Goal: Task Accomplishment & Management: Use online tool/utility

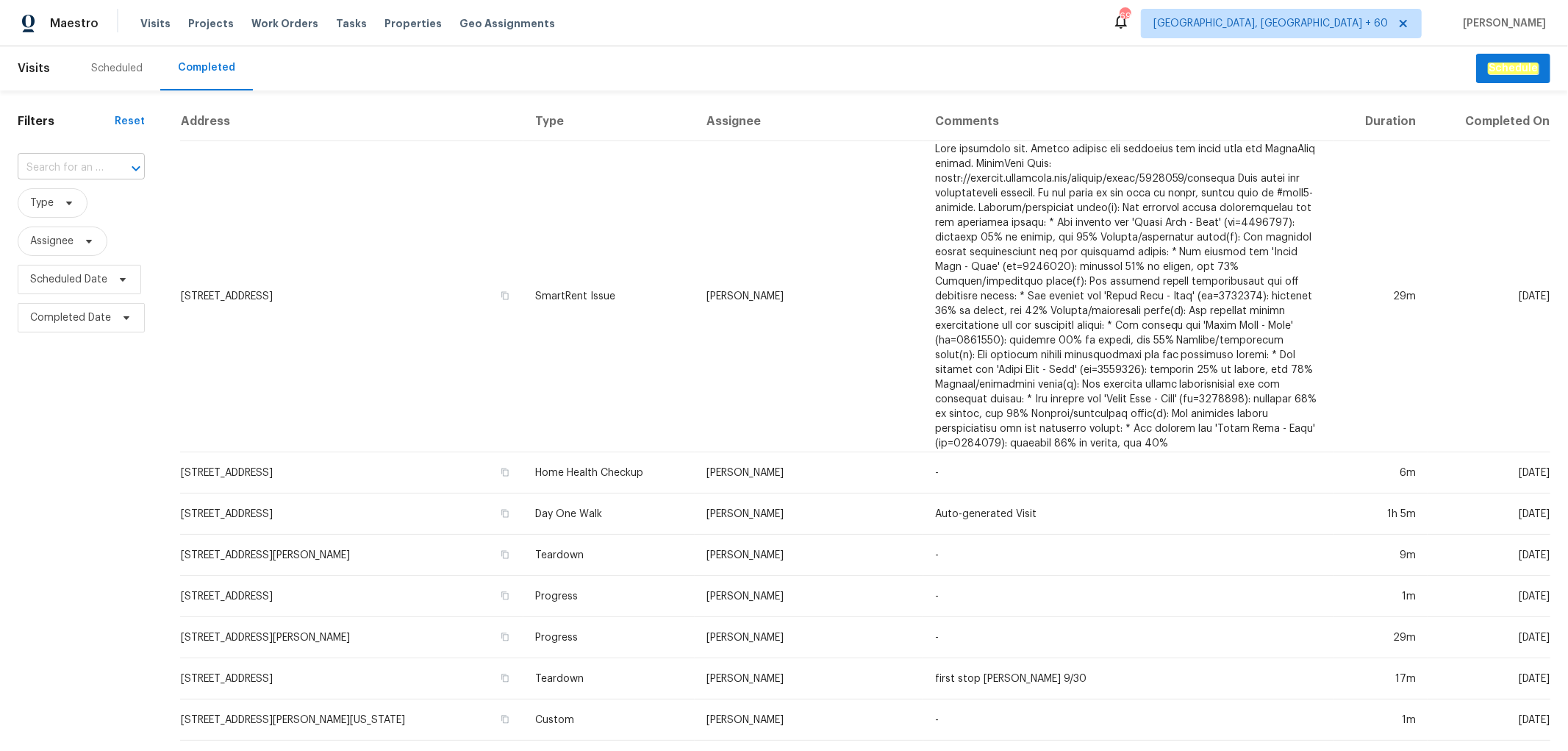
click at [108, 169] on div at bounding box center [125, 168] width 38 height 21
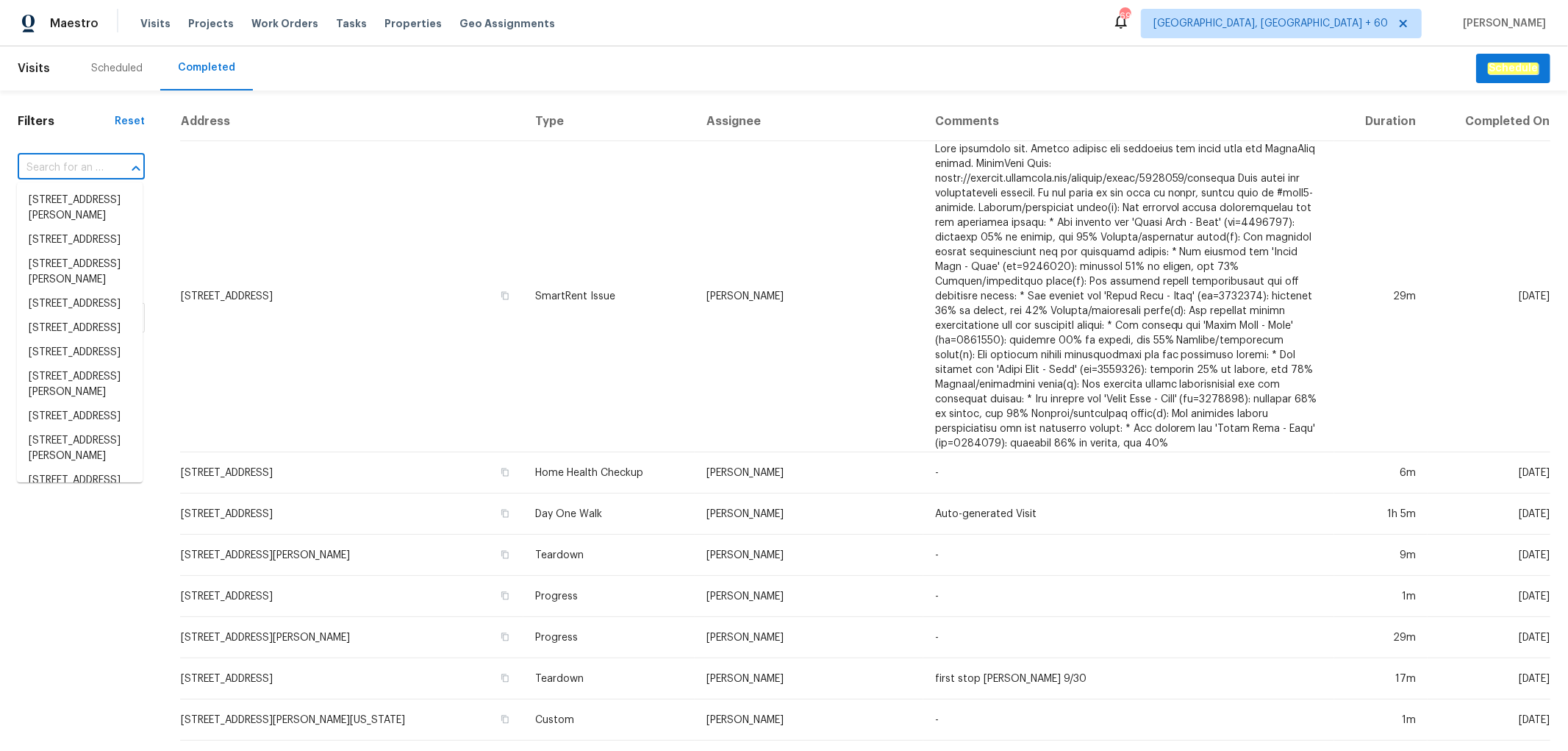
paste input "1507 [GEOGRAPHIC_DATA]"
type input "1507 [GEOGRAPHIC_DATA]"
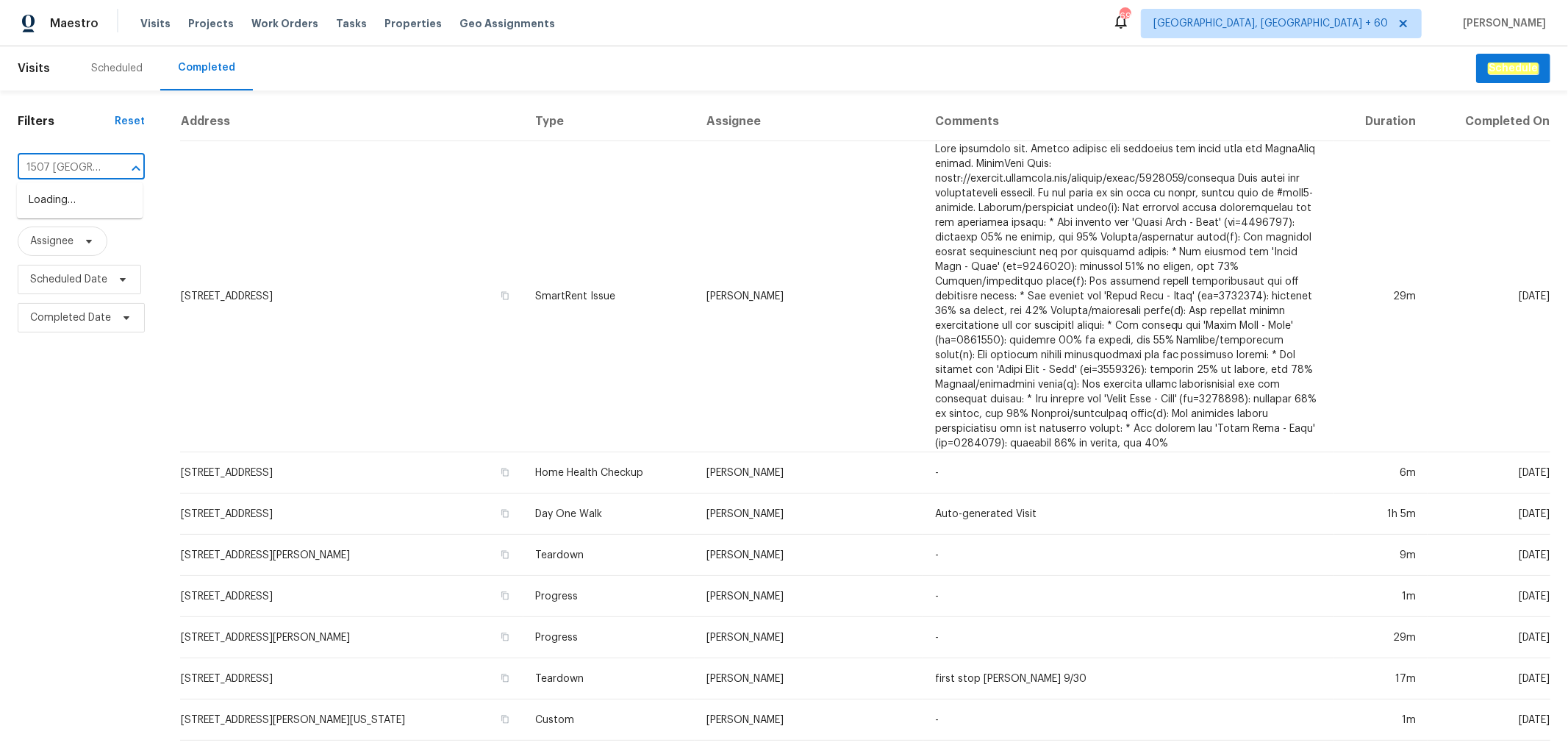
scroll to position [0, 134]
click at [90, 210] on li "1507 [GEOGRAPHIC_DATA]" at bounding box center [79, 208] width 126 height 40
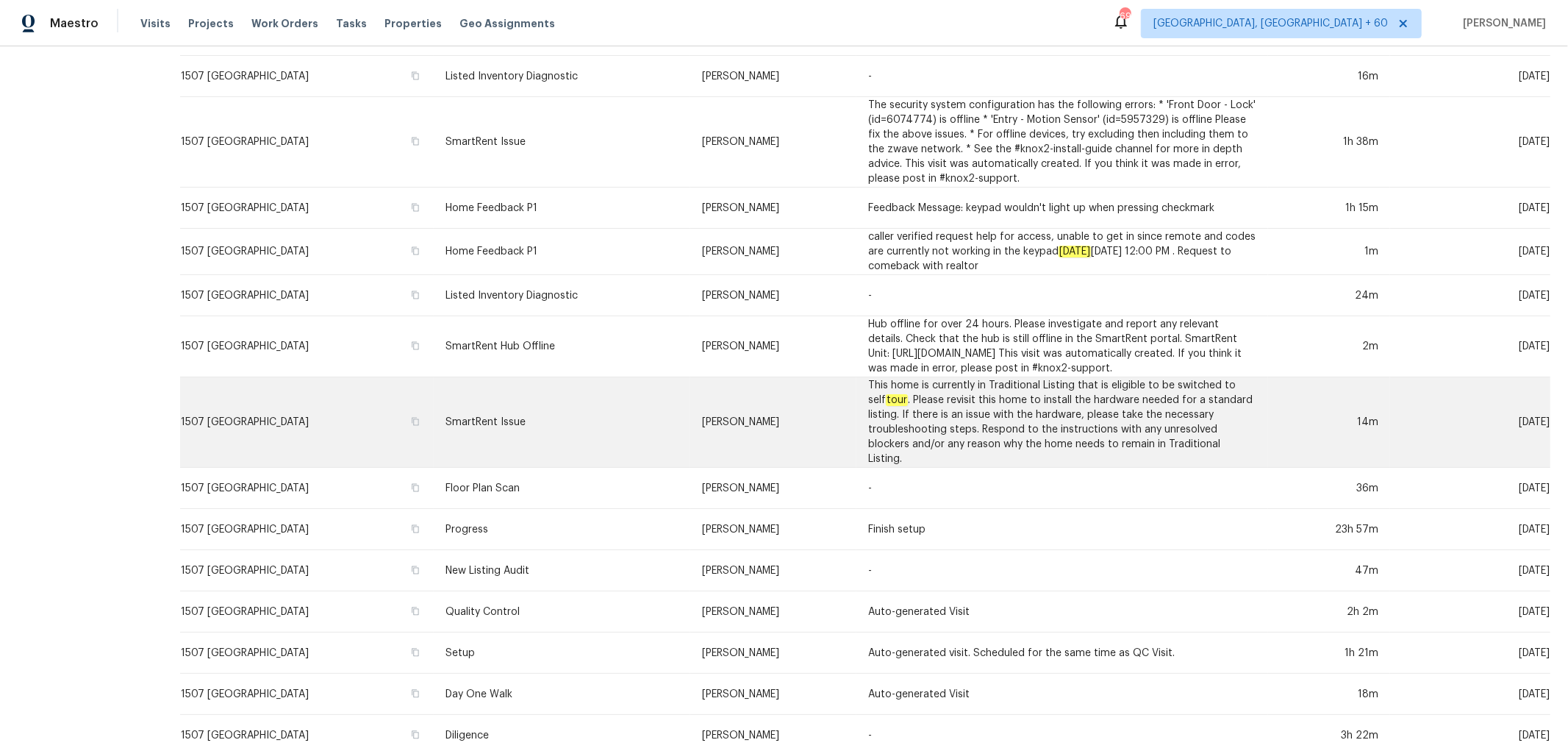
scroll to position [319, 0]
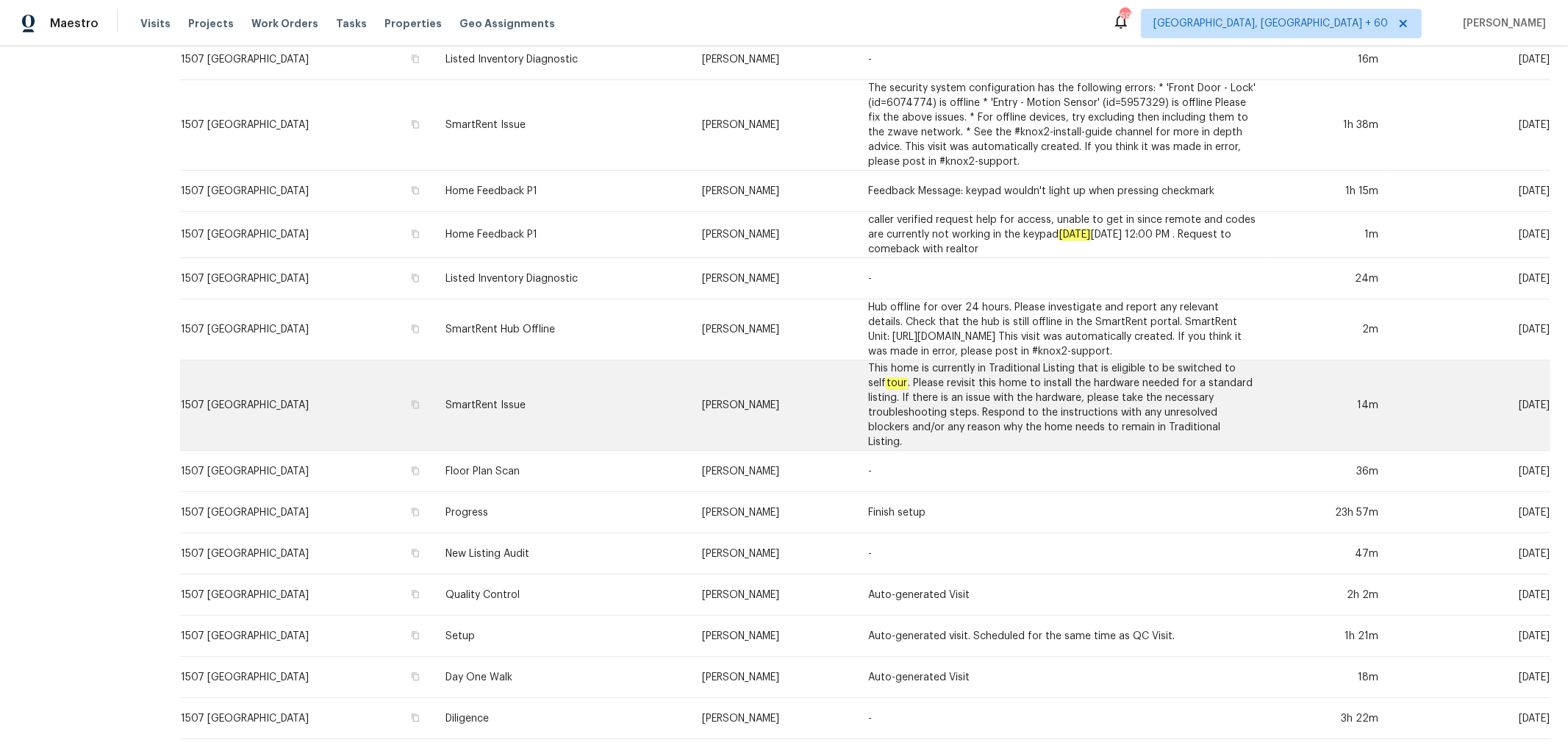
click at [647, 578] on td "Quality Control" at bounding box center [561, 595] width 257 height 41
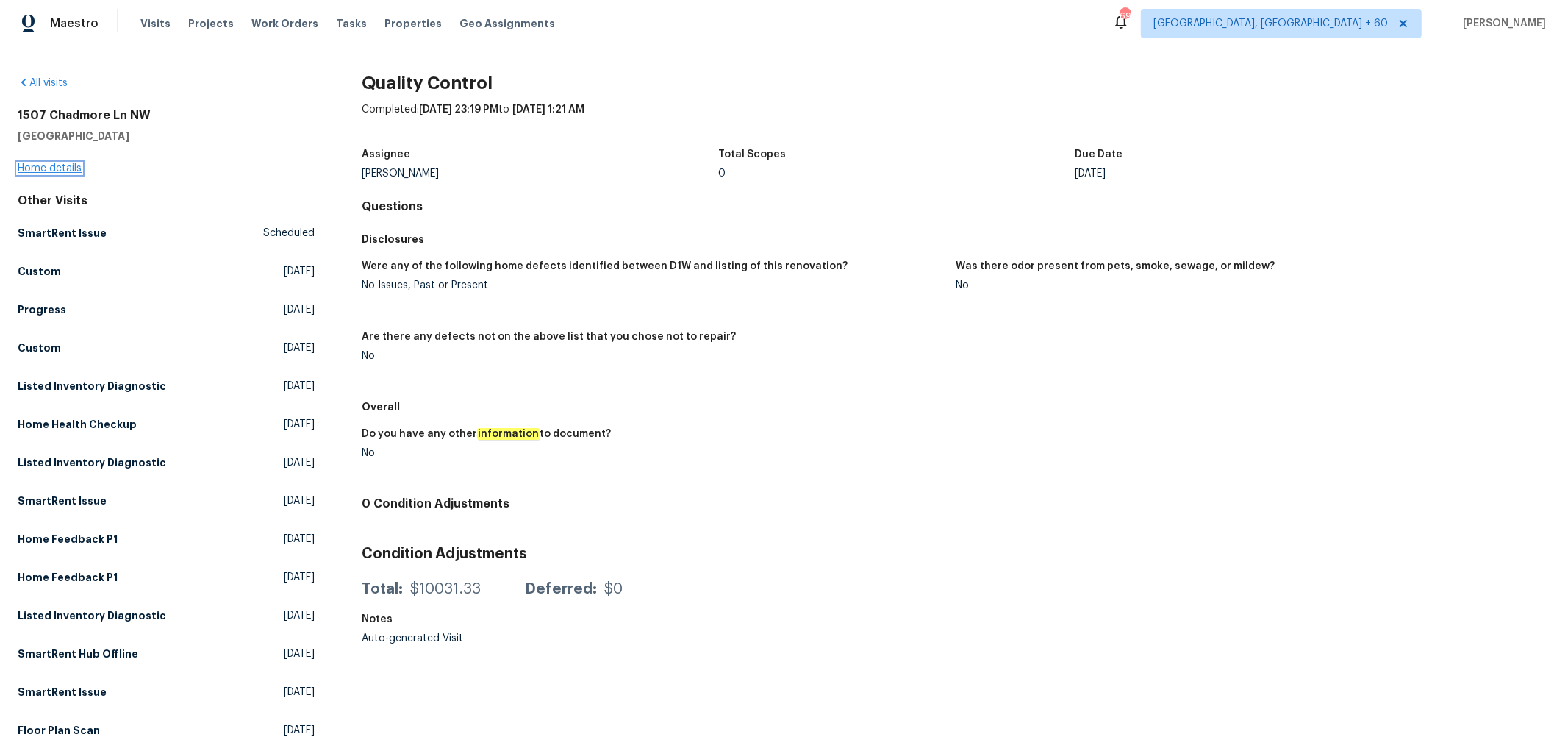
click at [55, 170] on link "Home details" at bounding box center [49, 168] width 63 height 11
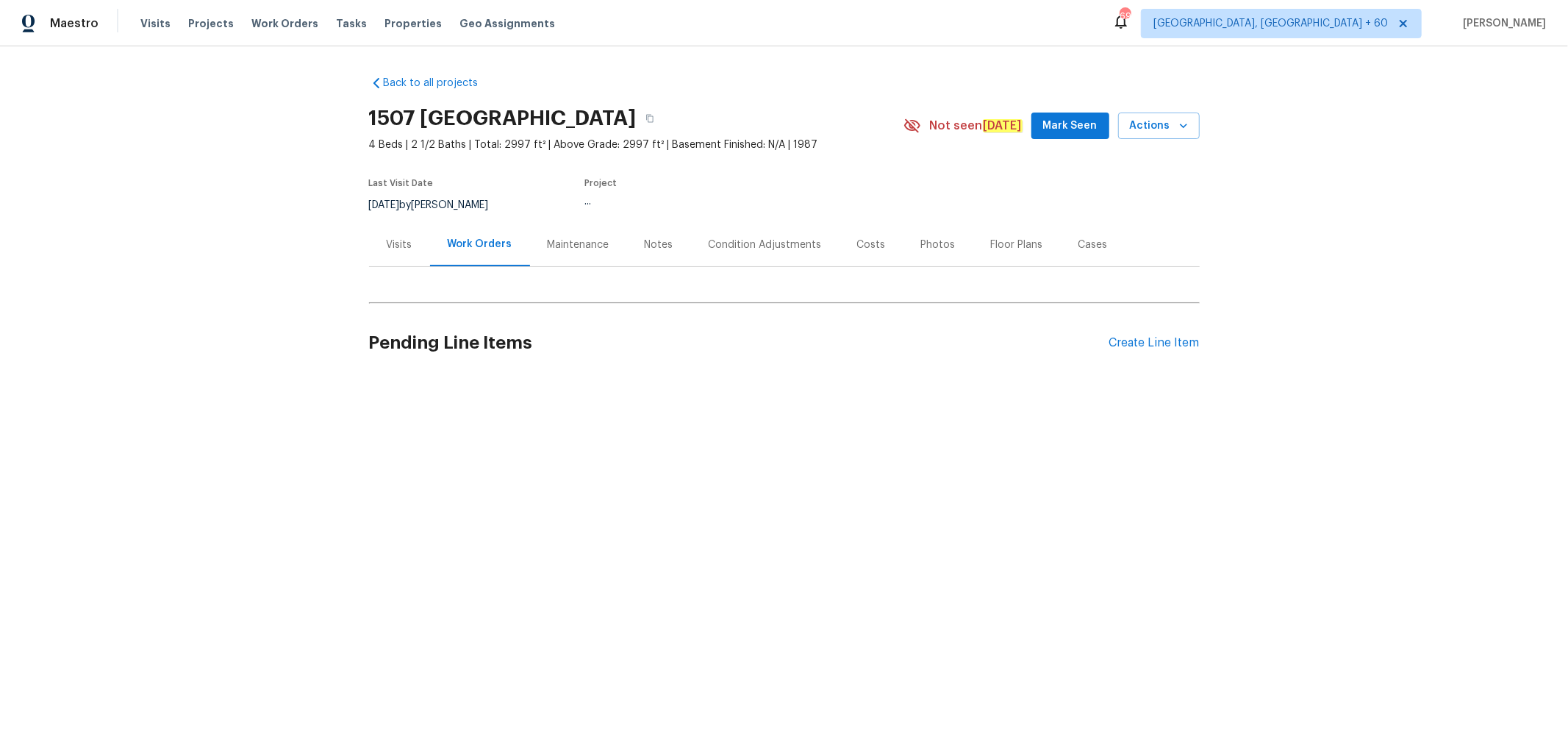
click at [905, 241] on div "Photos" at bounding box center [938, 244] width 70 height 43
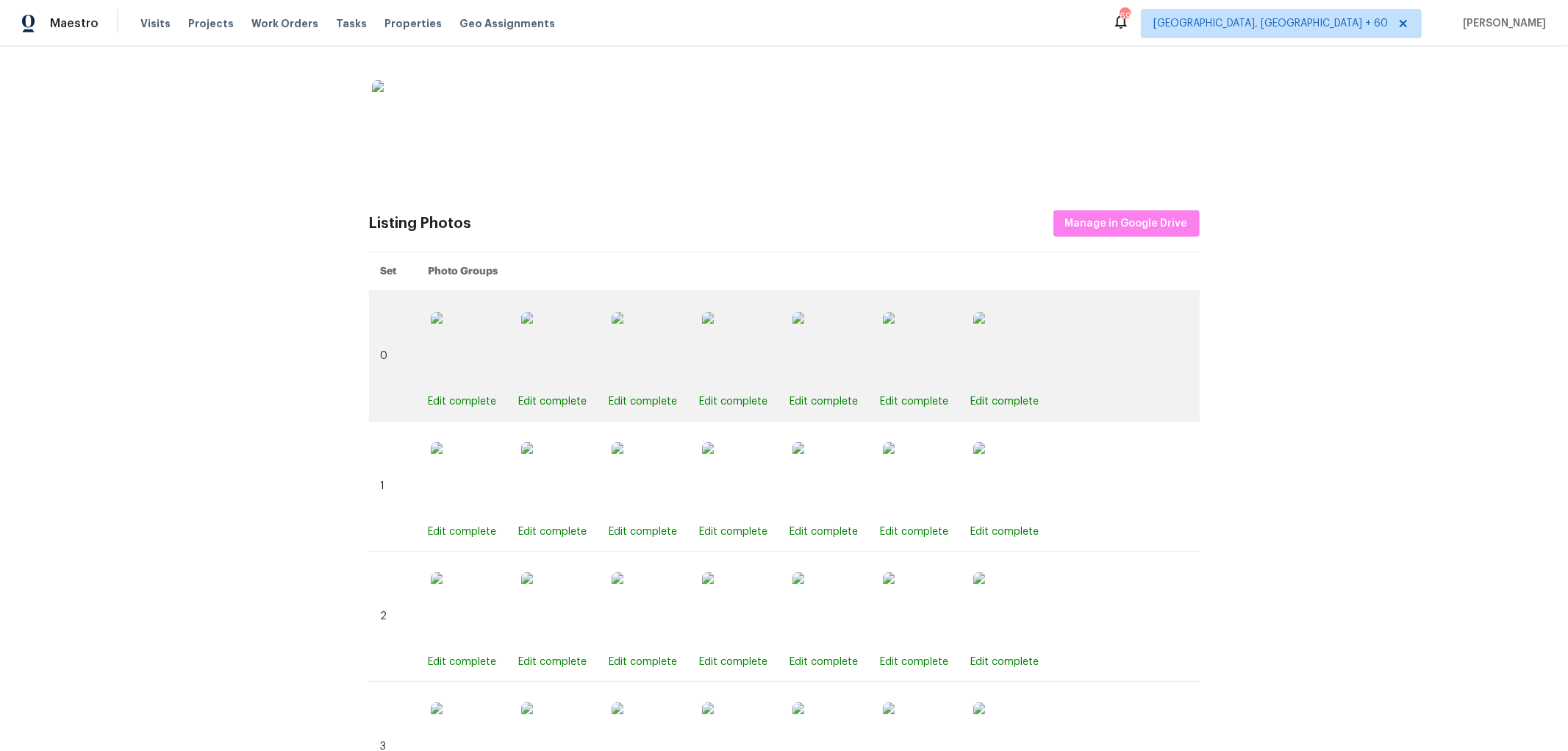
scroll to position [486, 0]
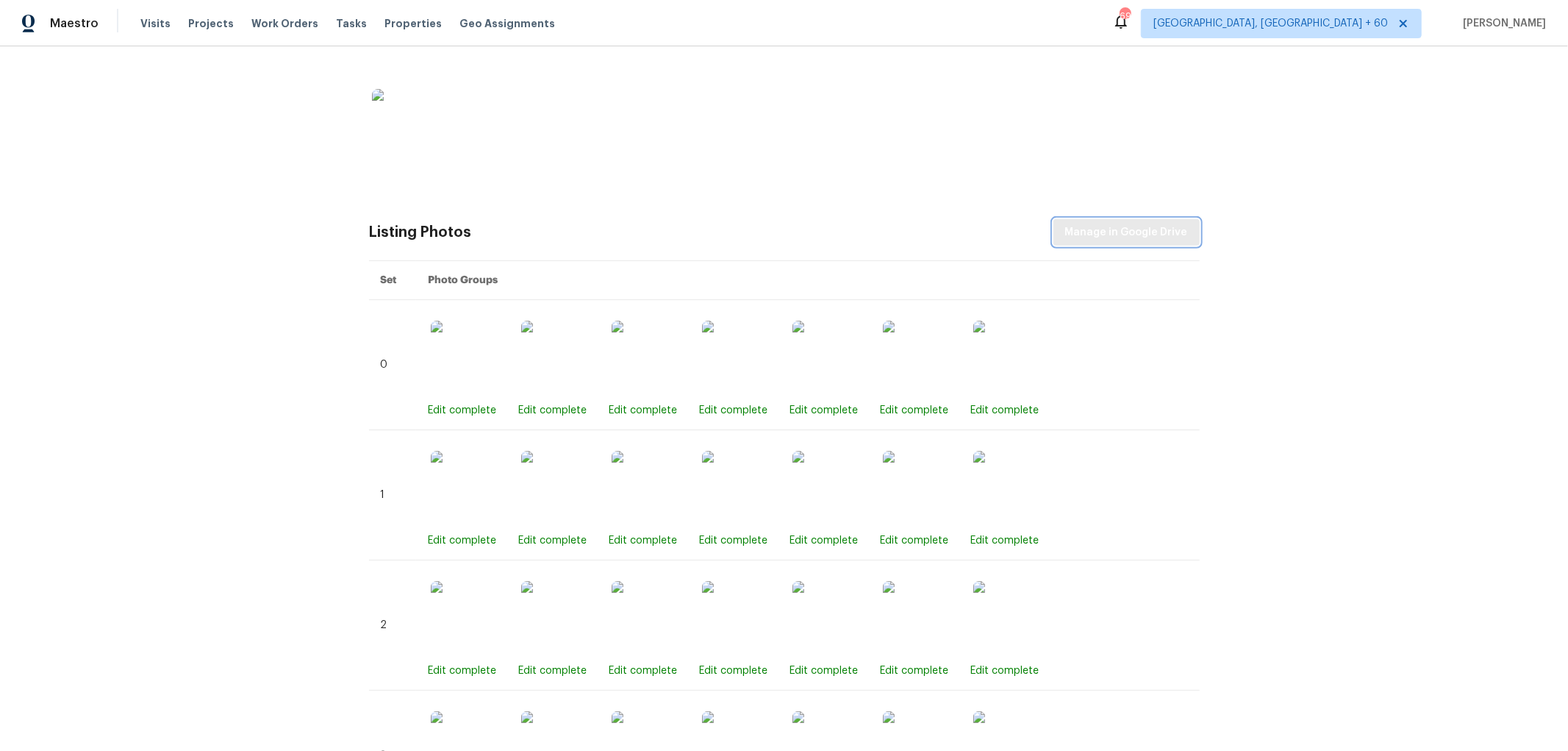
click at [1141, 236] on span "Manage in Google Drive" at bounding box center [1127, 232] width 123 height 19
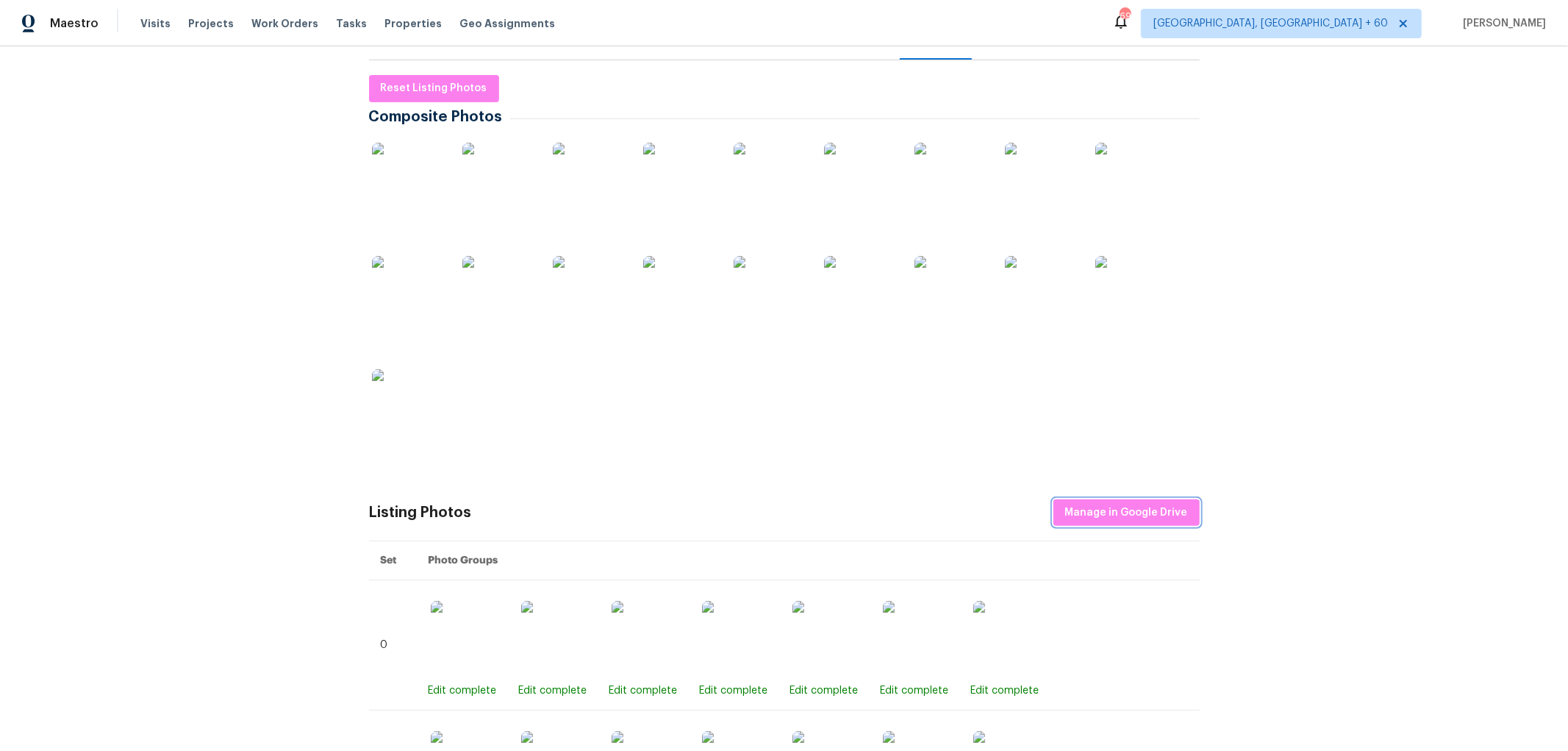
scroll to position [0, 0]
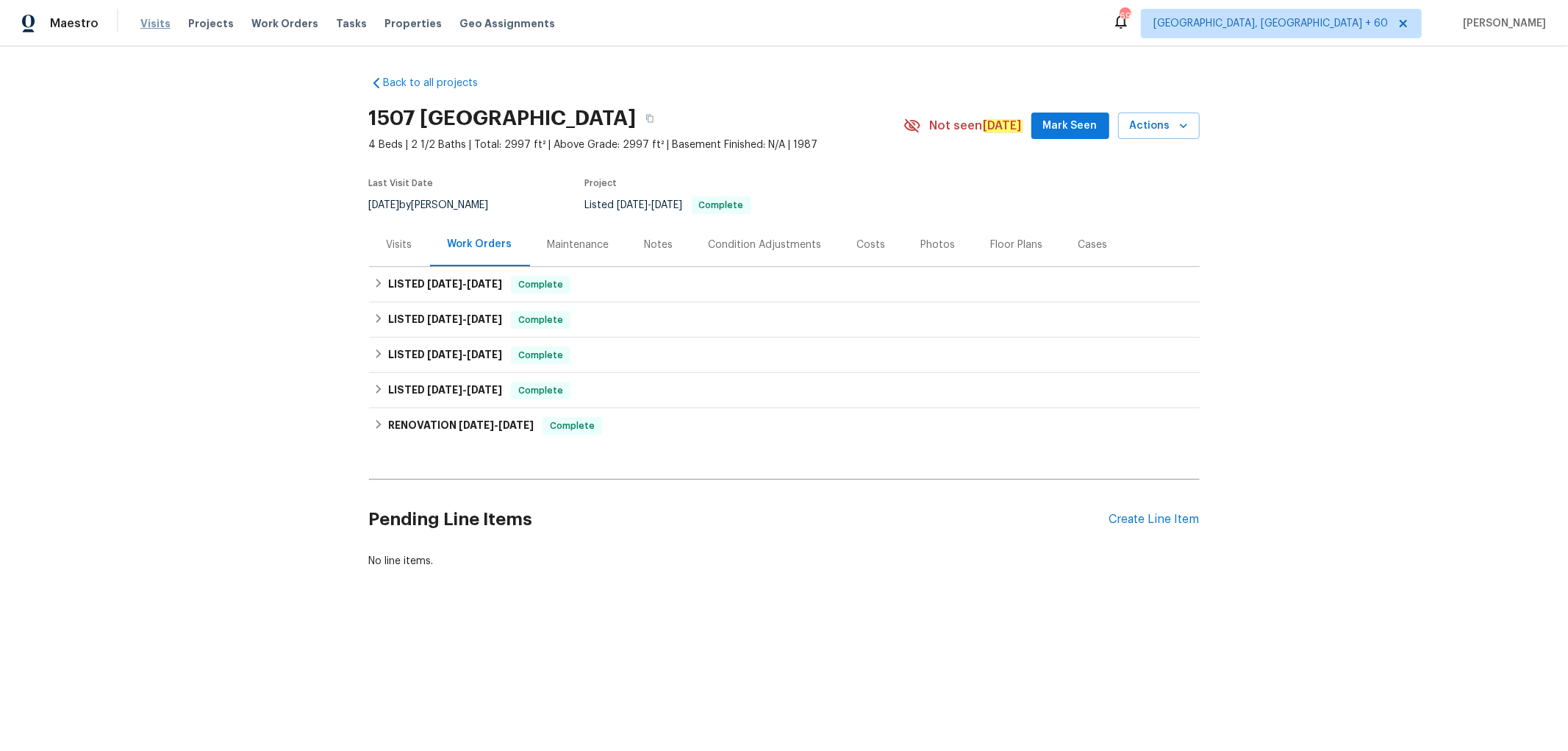
click at [163, 22] on span "Visits" at bounding box center [155, 23] width 30 height 15
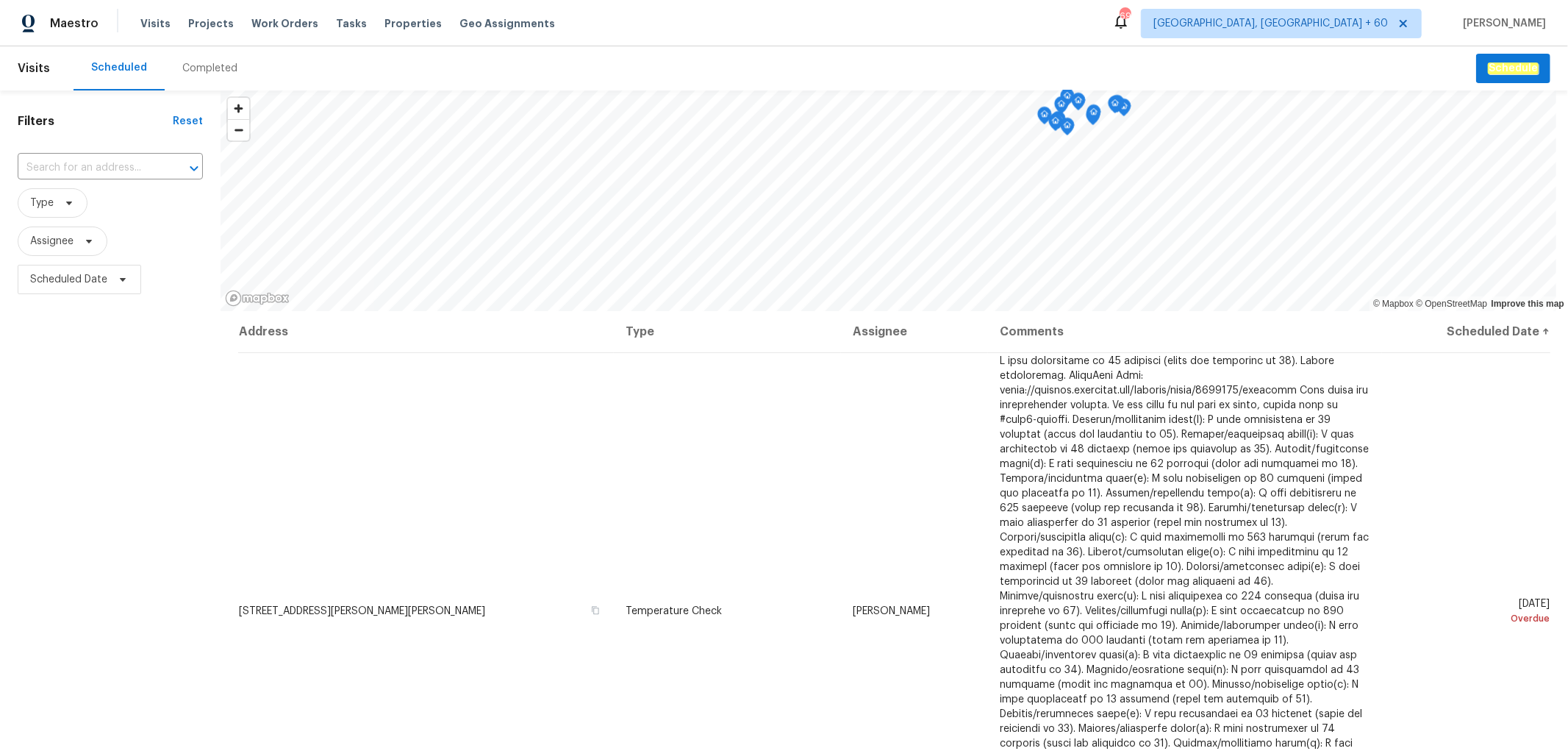
click at [216, 66] on div "Completed" at bounding box center [210, 67] width 55 height 15
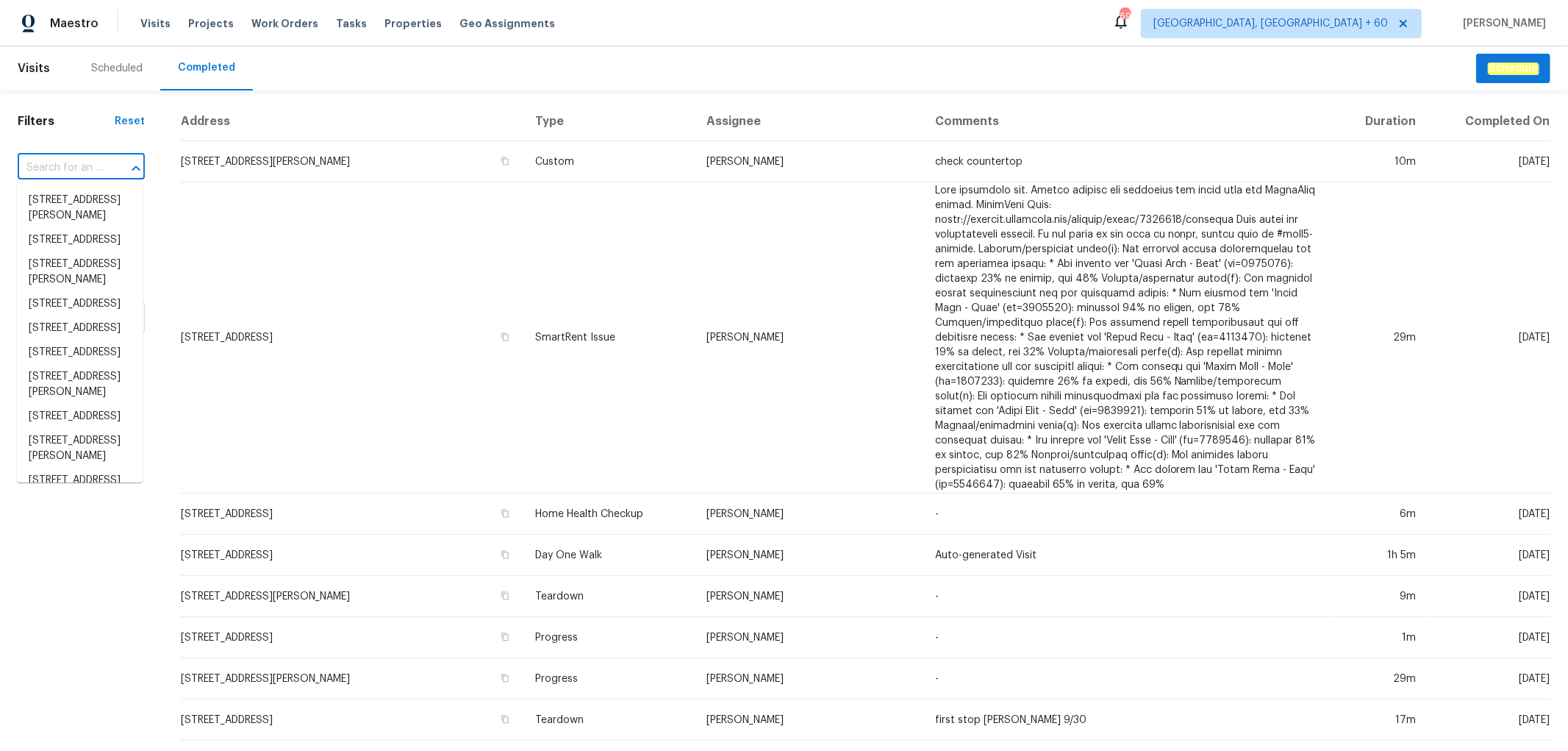
click at [94, 166] on input "text" at bounding box center [61, 167] width 86 height 22
paste input "1507 [GEOGRAPHIC_DATA]"
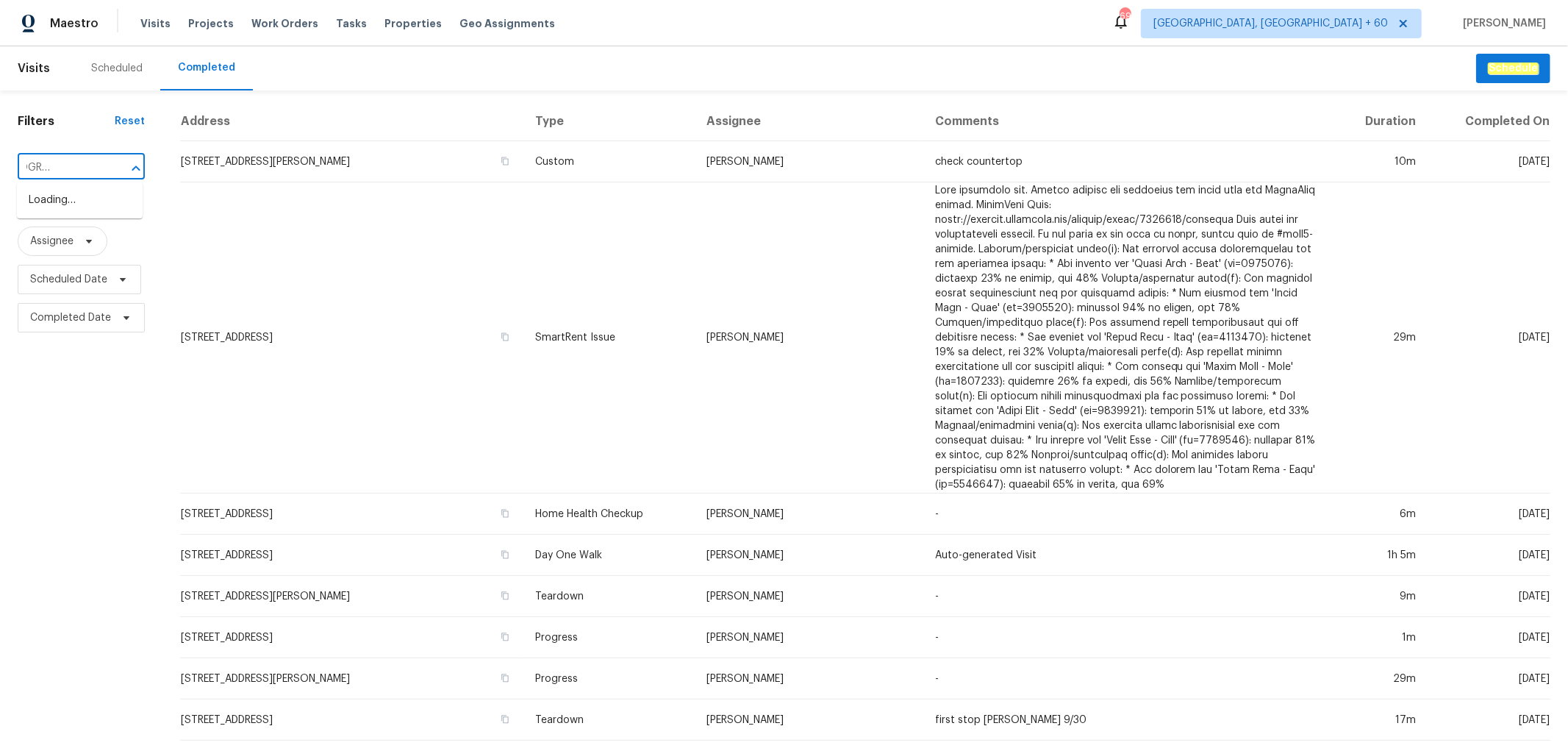
type input "1507 [GEOGRAPHIC_DATA]"
click at [96, 219] on li "1507 [GEOGRAPHIC_DATA]" at bounding box center [79, 208] width 126 height 40
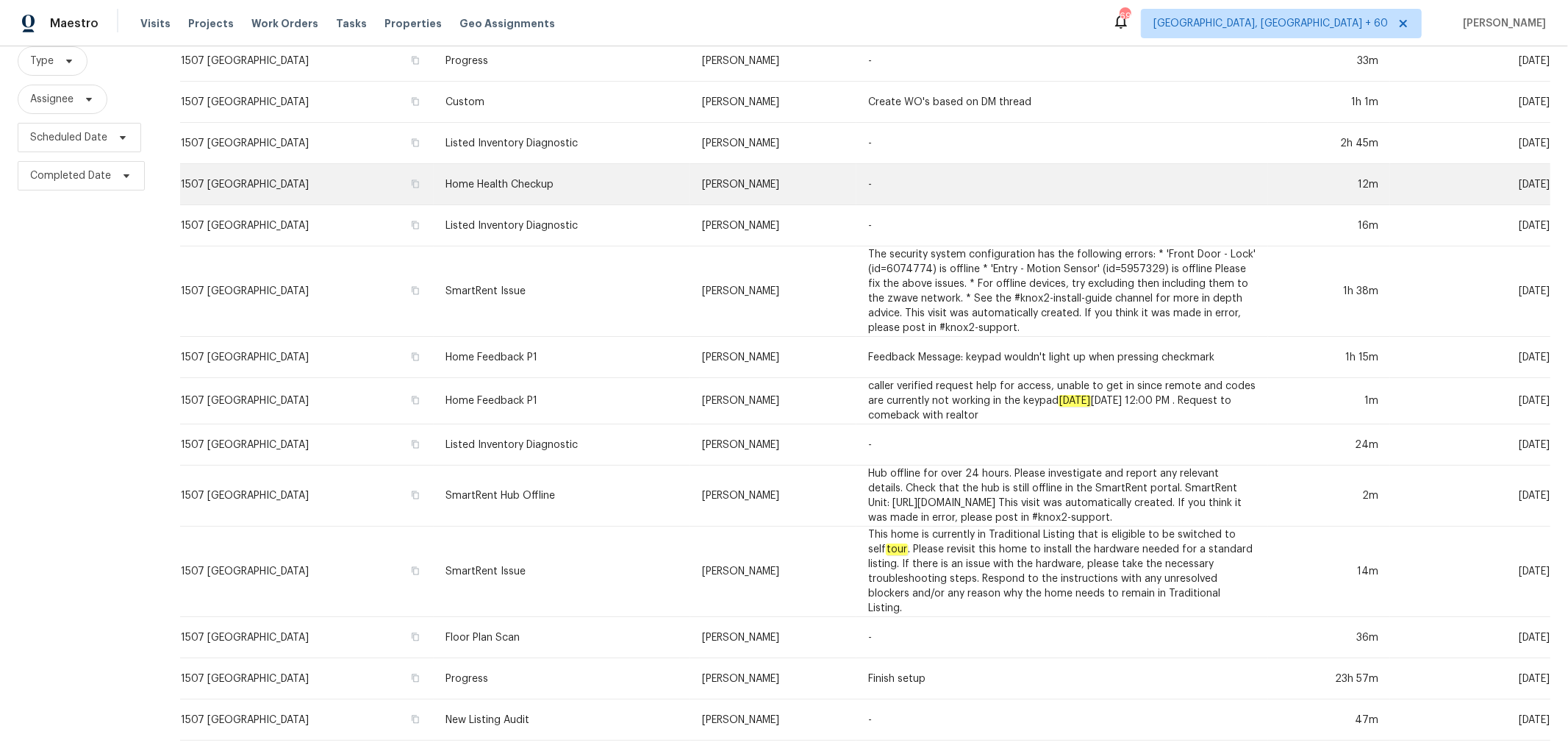
scroll to position [319, 0]
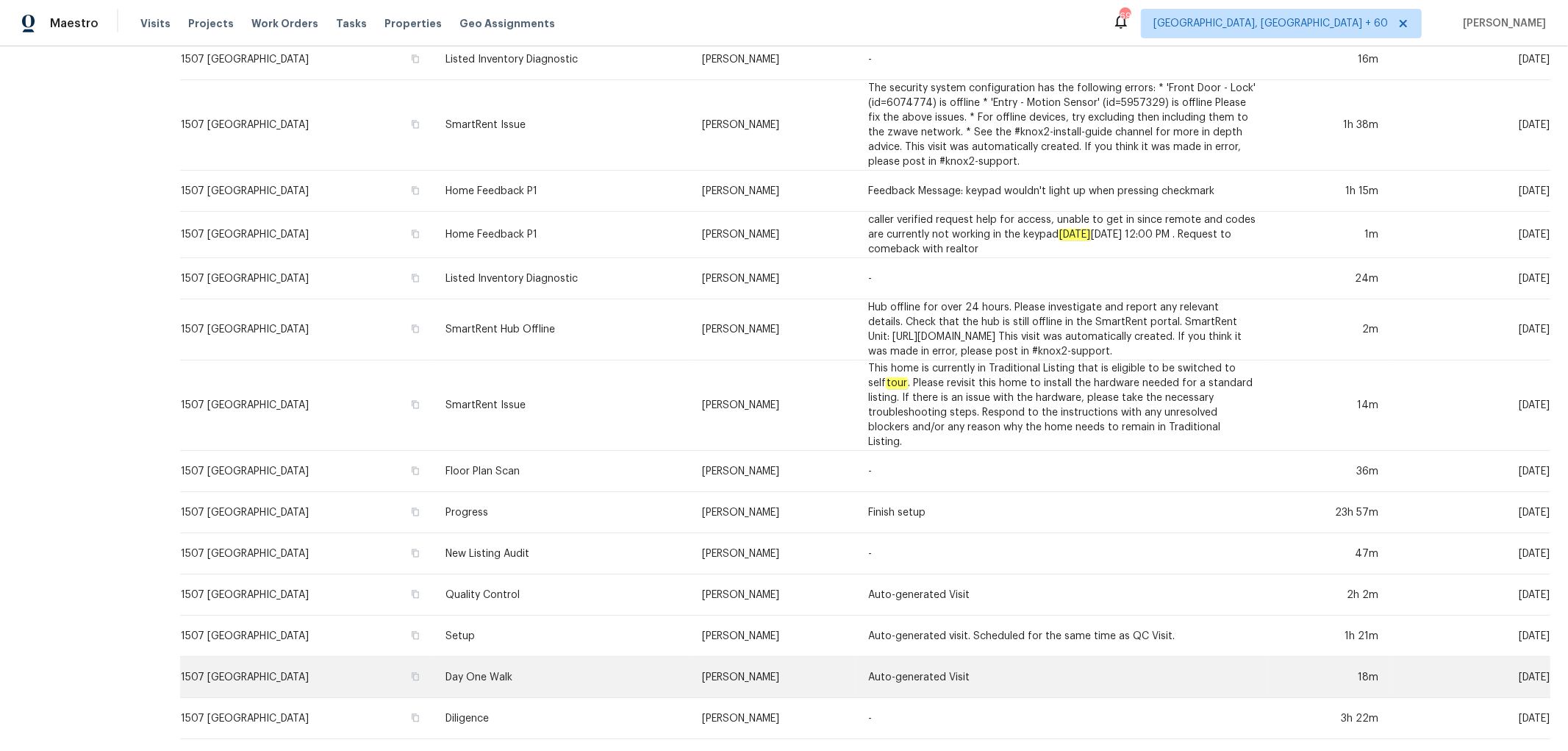
click at [626, 681] on td "Day One Walk" at bounding box center [561, 677] width 257 height 41
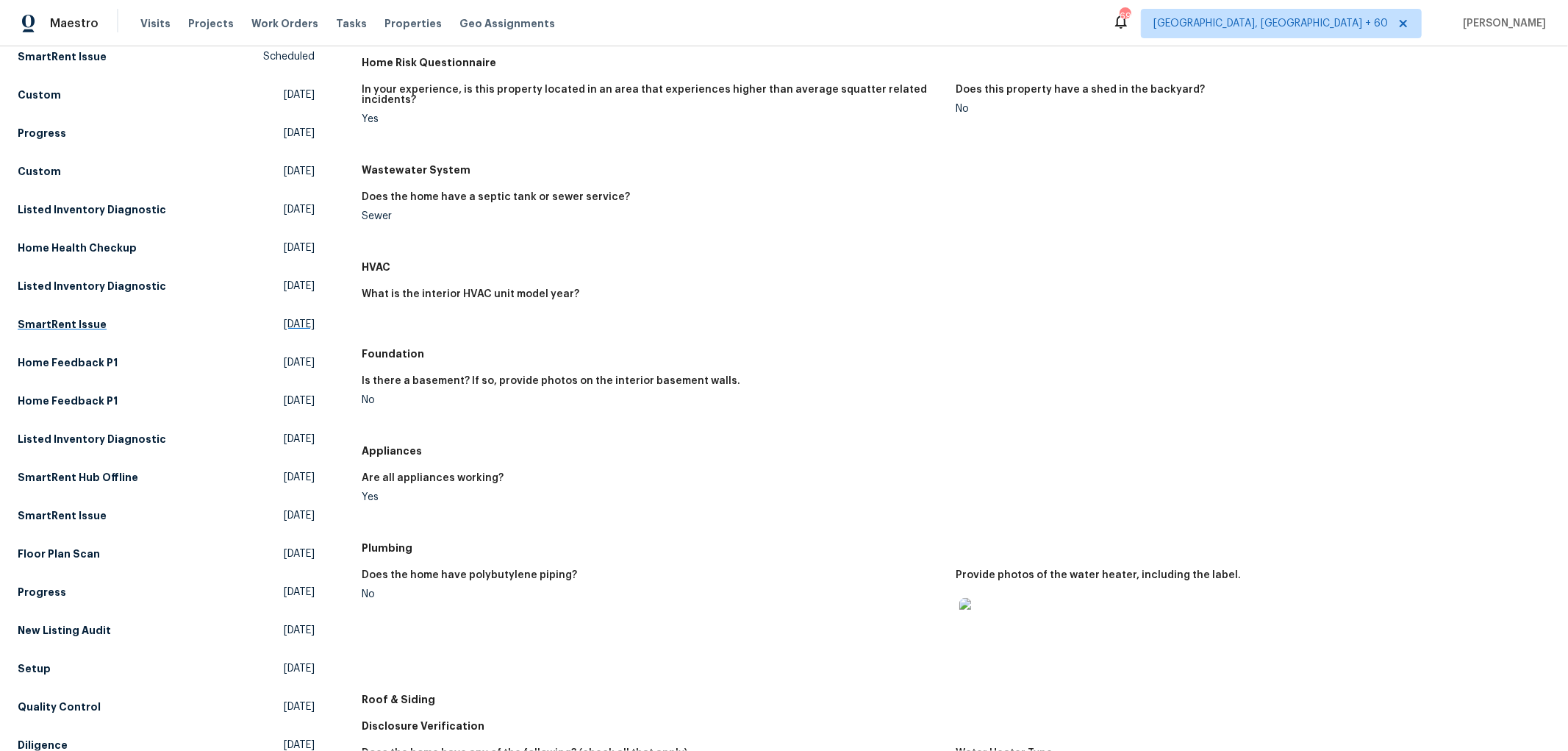
scroll to position [319, 0]
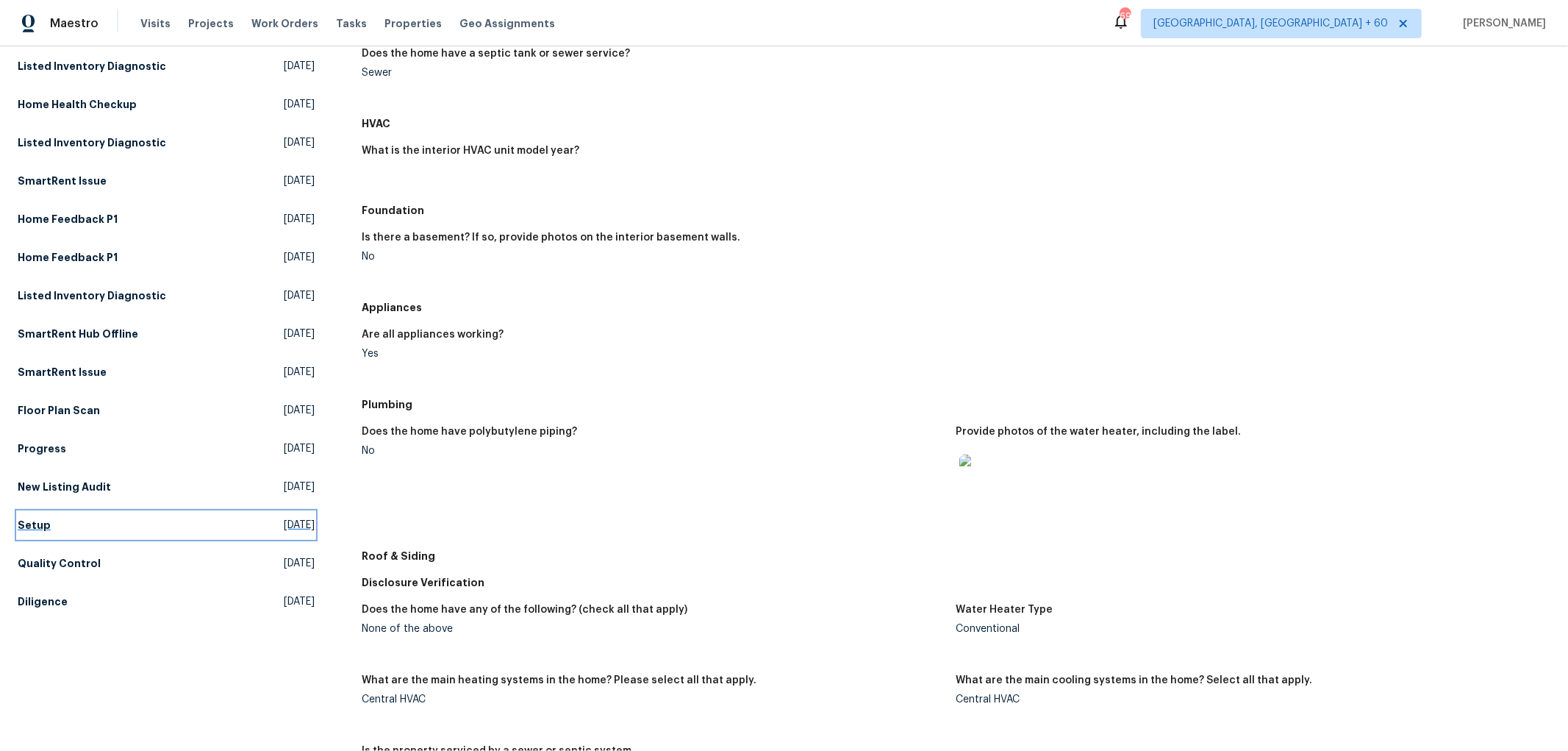
click at [58, 525] on link "Setup Wed, Apr 30 2025" at bounding box center [166, 524] width 297 height 26
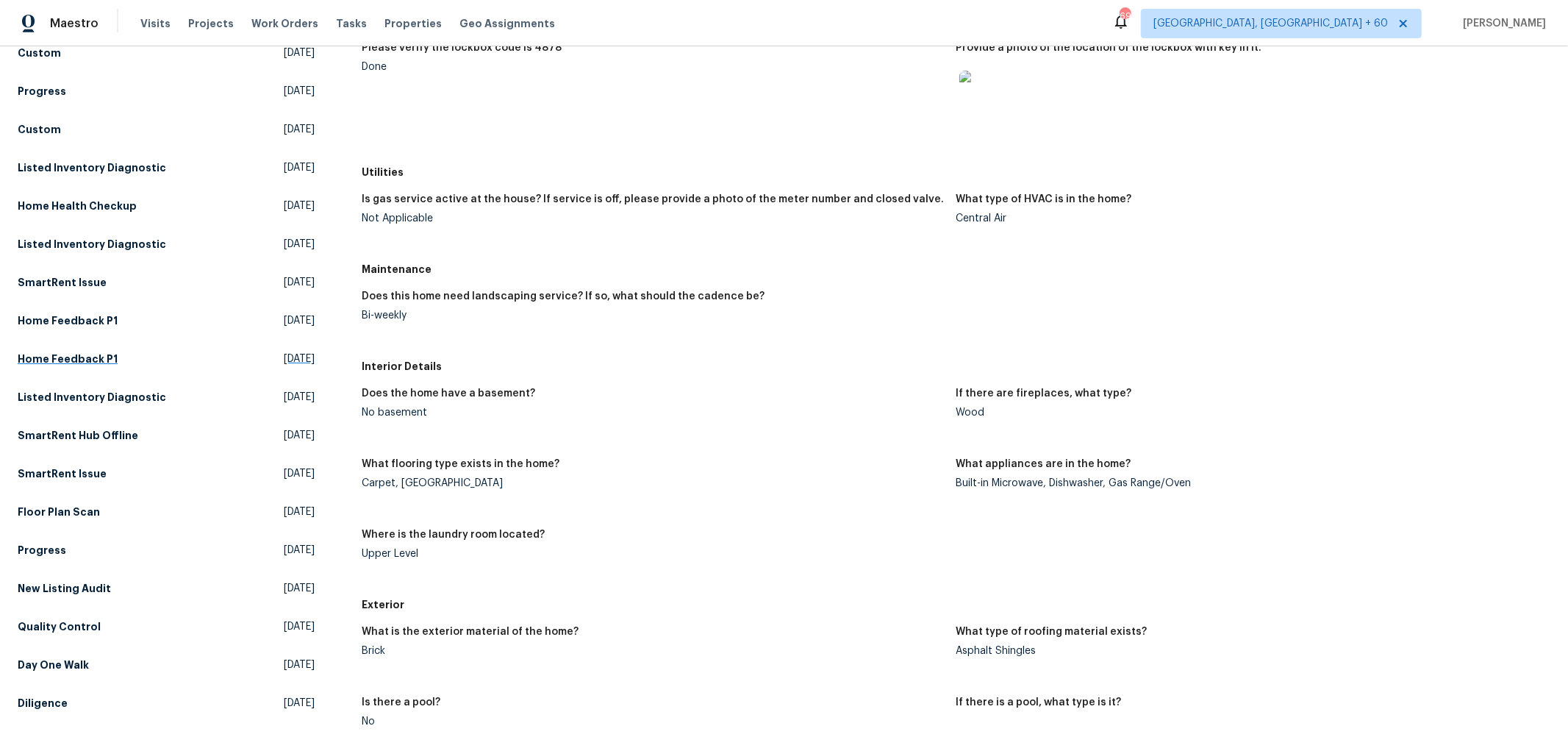
scroll to position [256, 0]
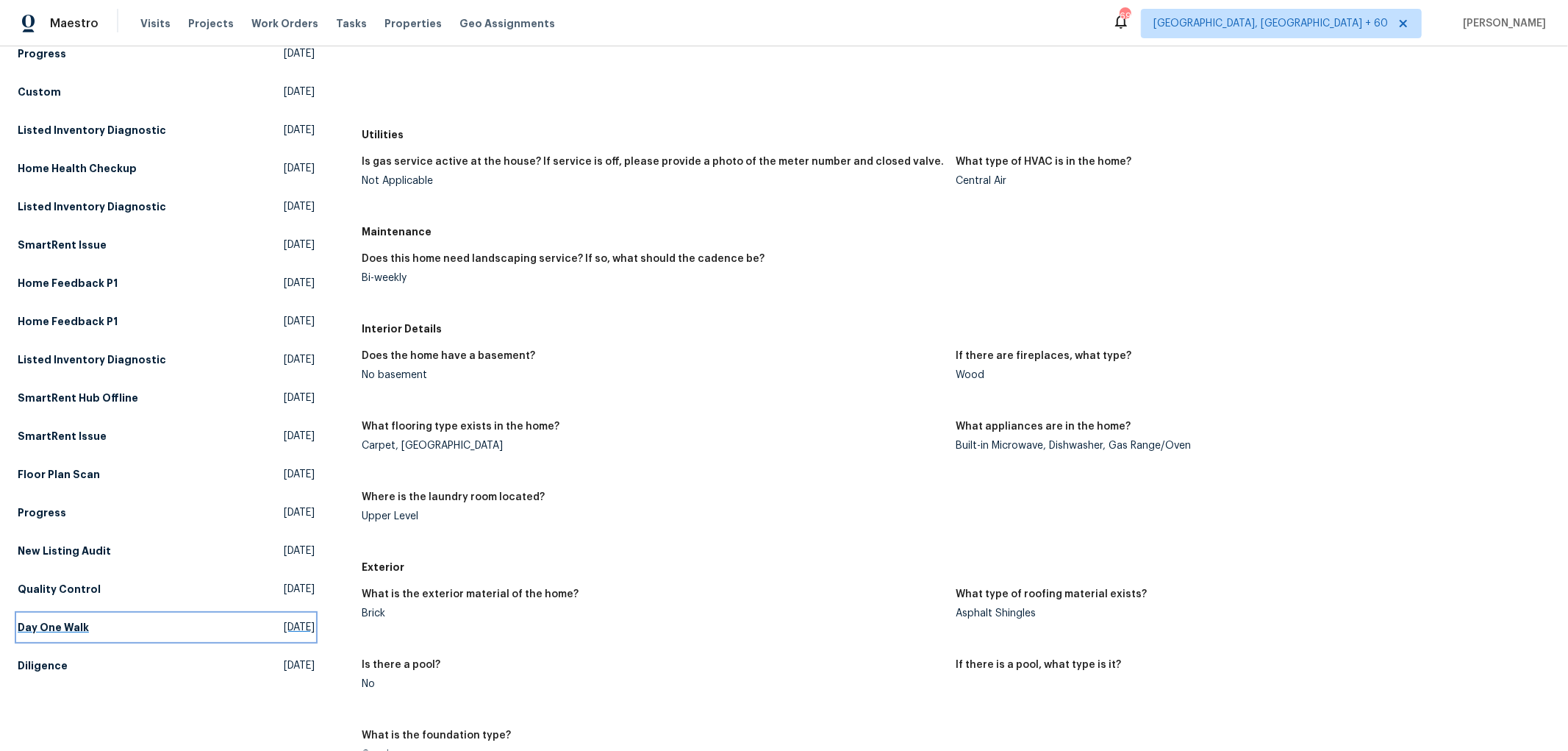
click at [52, 626] on h5 "Day One Walk" at bounding box center [53, 627] width 71 height 15
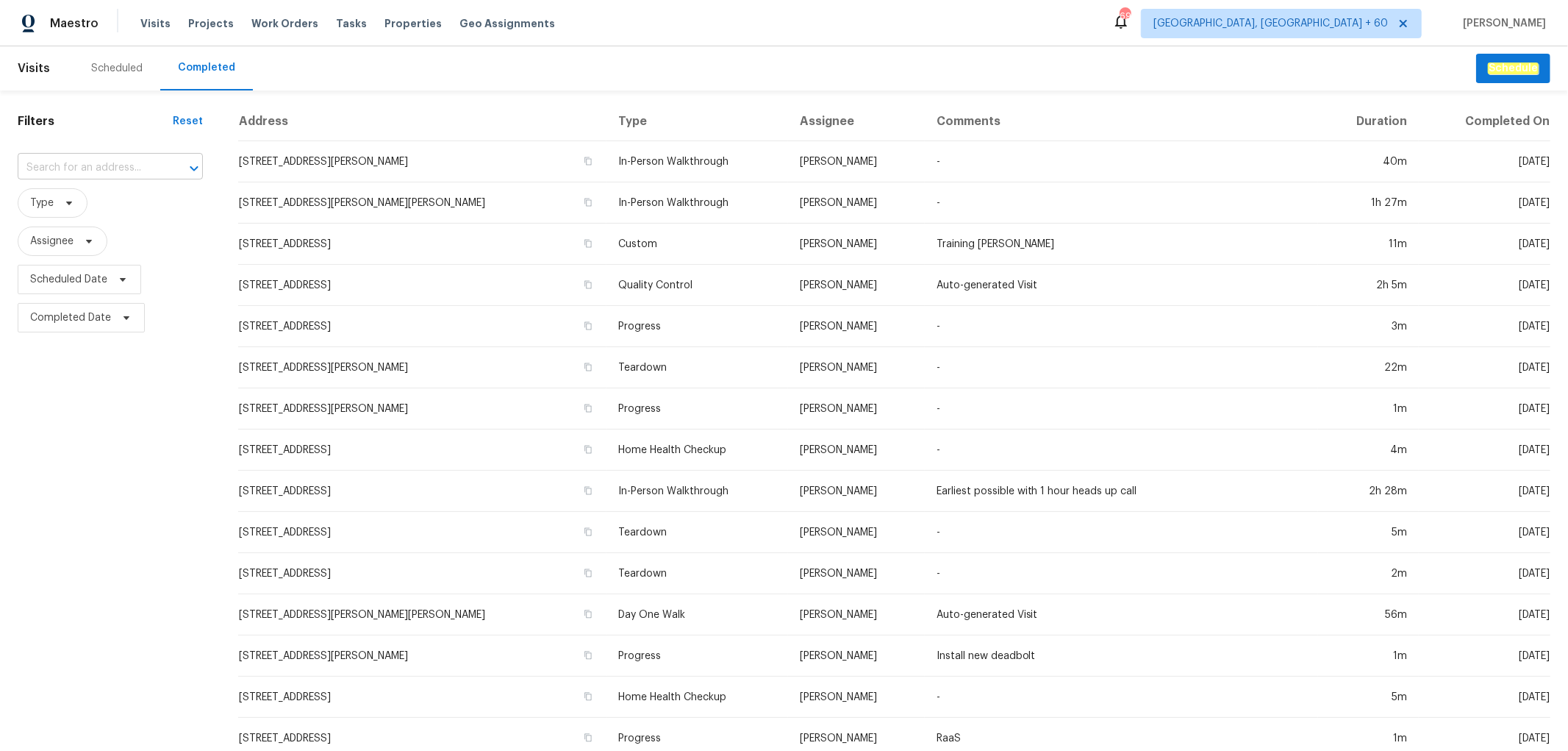
click at [92, 167] on input "text" at bounding box center [90, 167] width 144 height 22
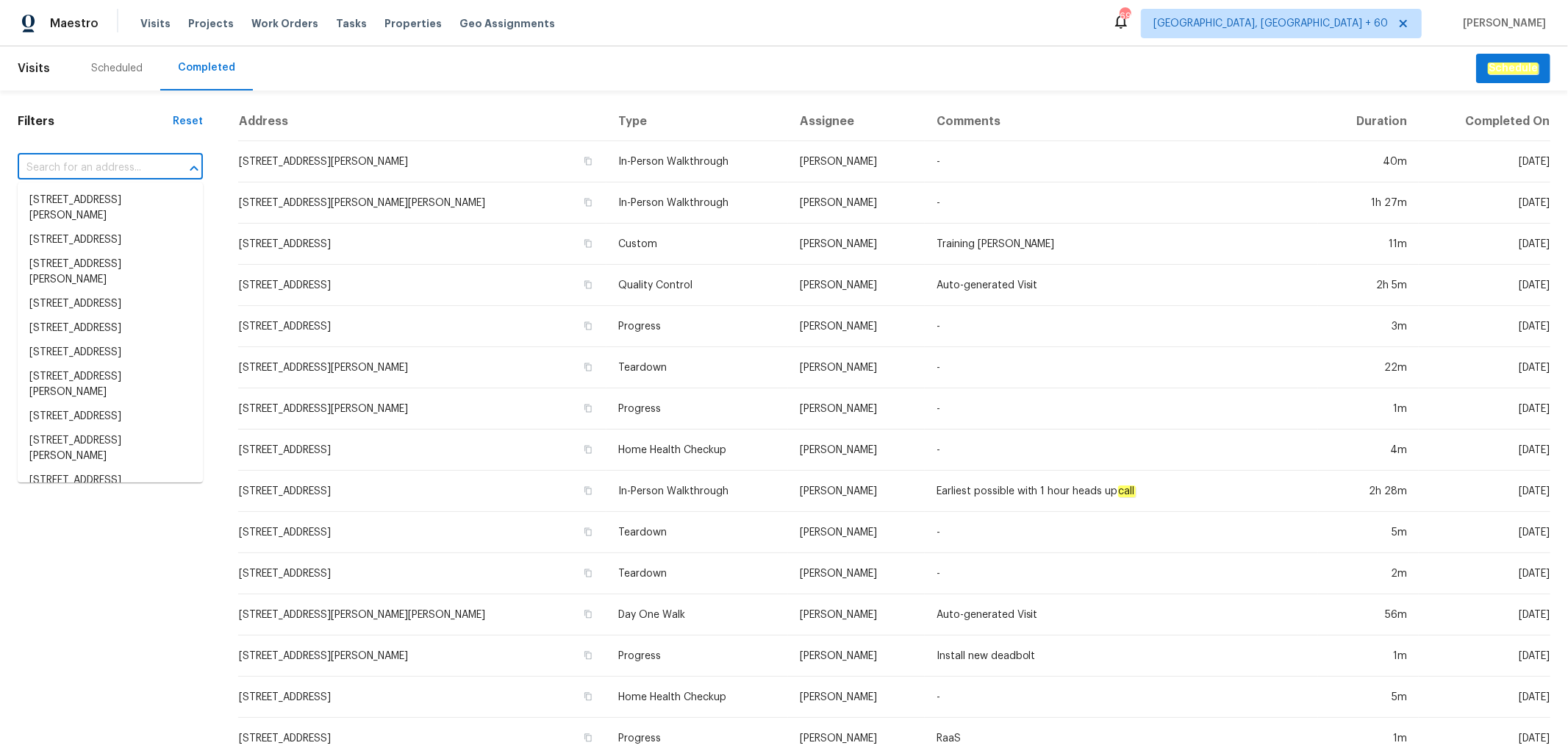
paste input "9639 N 63rd Dr, Glendale, AZ 85302"
type input "9639 N 63rd Dr, Glendale, AZ 85302"
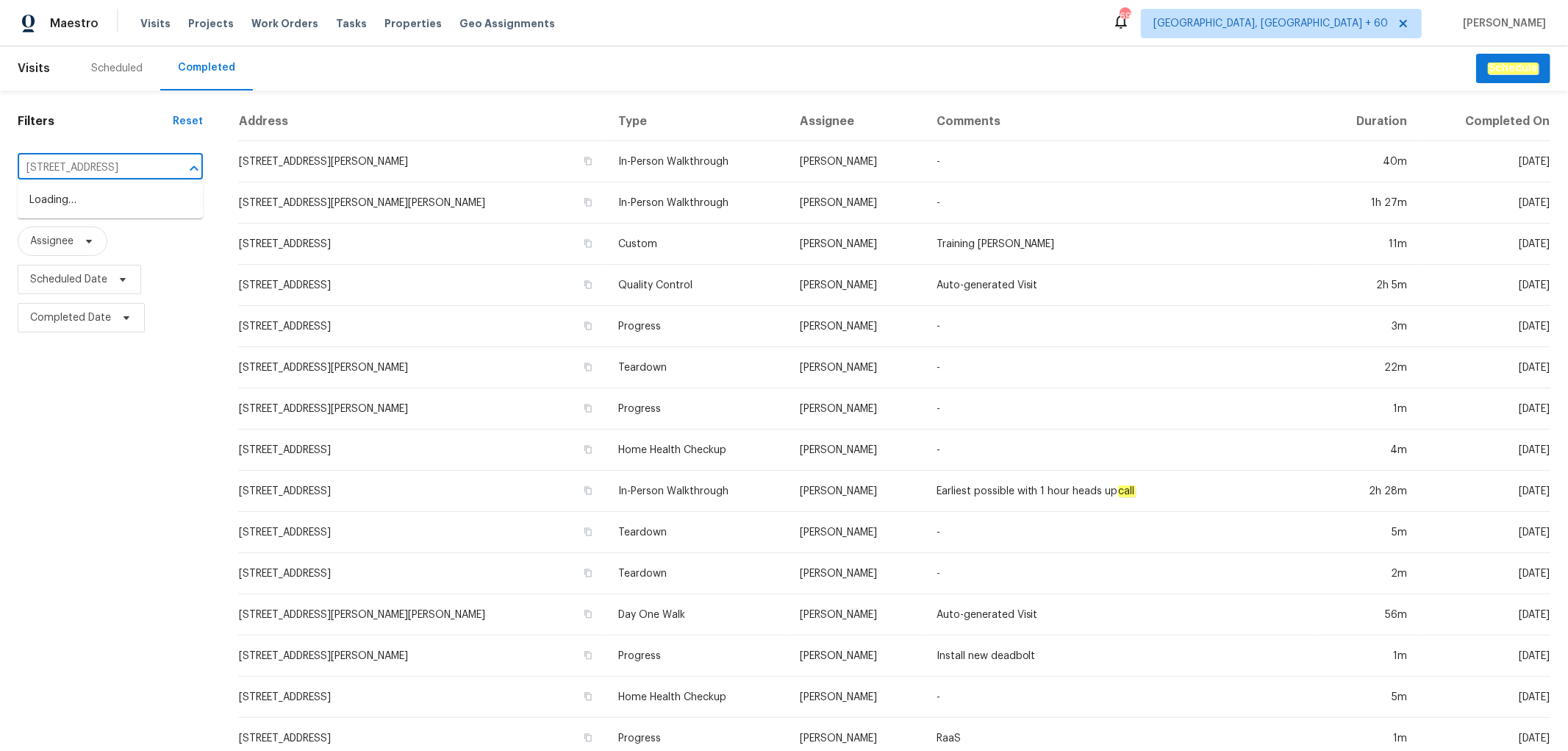
scroll to position [0, 40]
click at [90, 202] on li "9639 N 63rd Dr, Glendale, AZ 85302" at bounding box center [110, 200] width 186 height 24
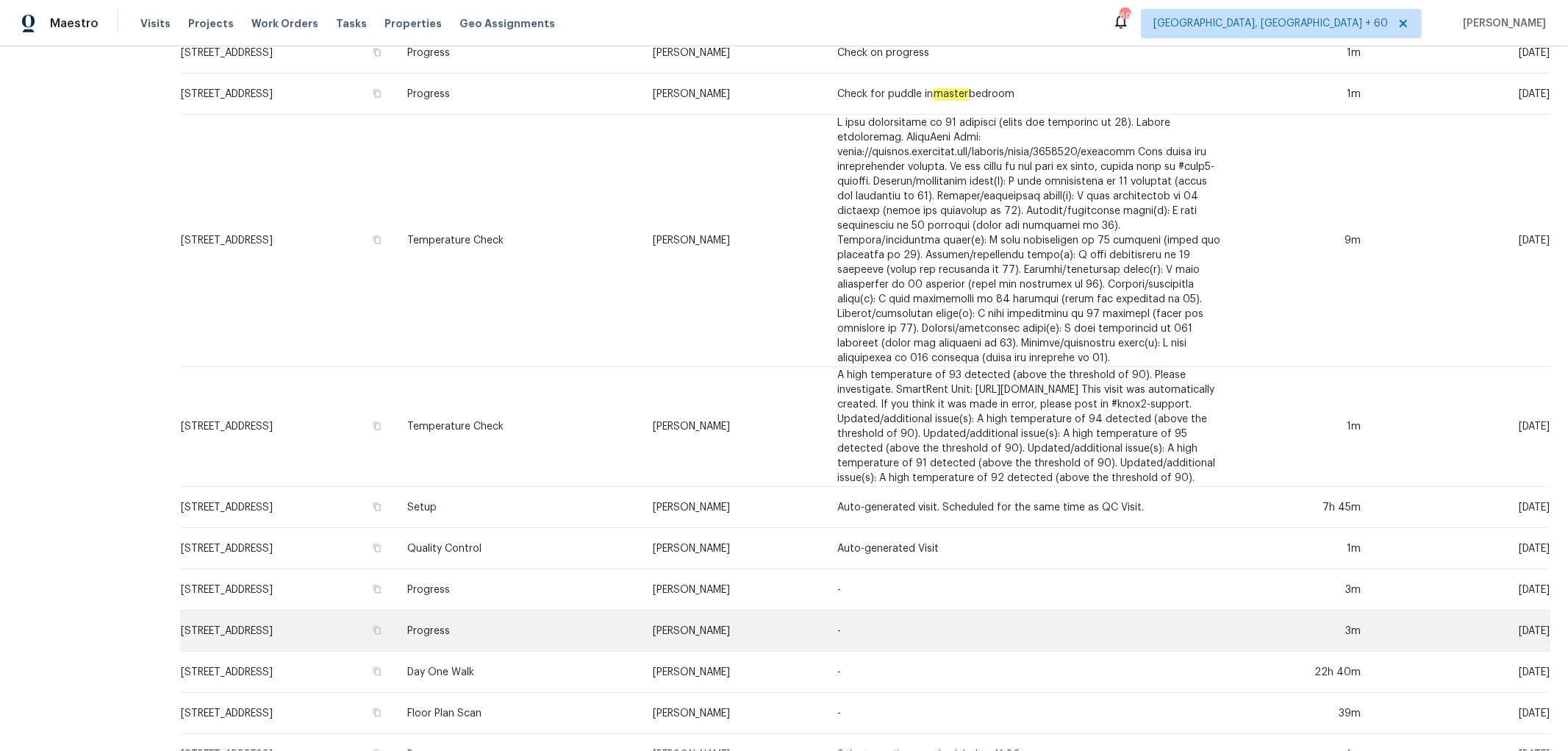
scroll to position [459, 0]
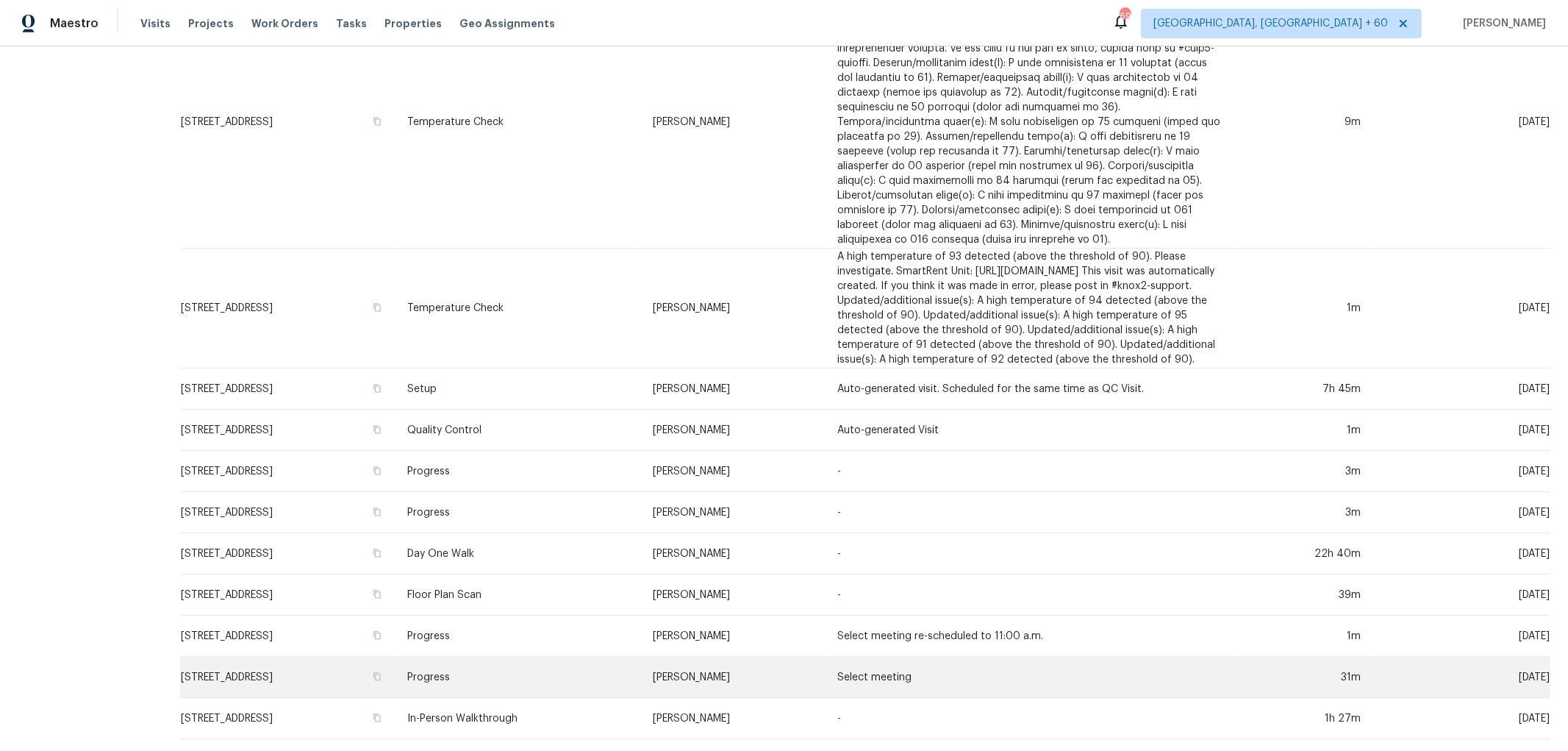
click at [582, 680] on td "Progress" at bounding box center [517, 677] width 245 height 41
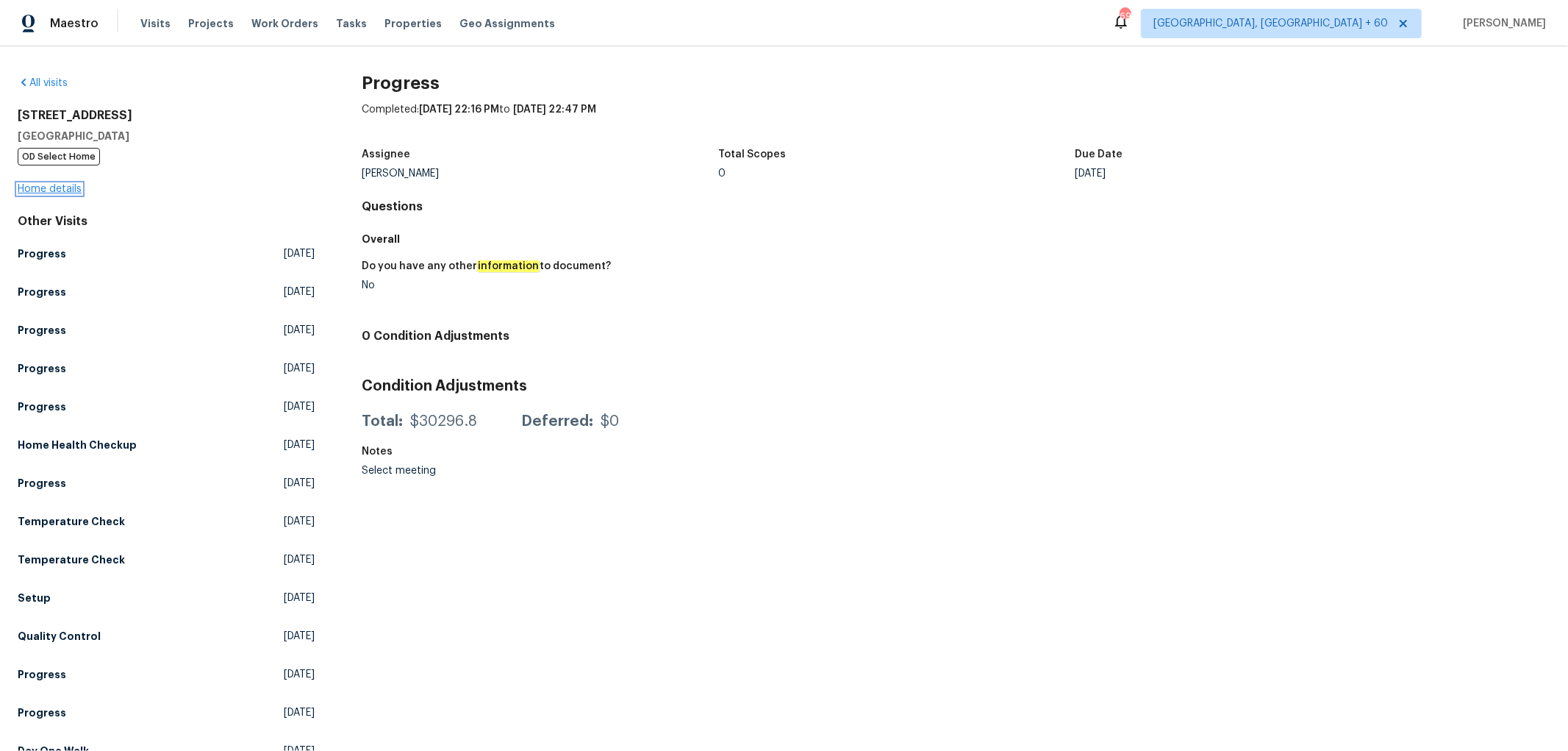
click at [49, 191] on link "Home details" at bounding box center [49, 188] width 63 height 11
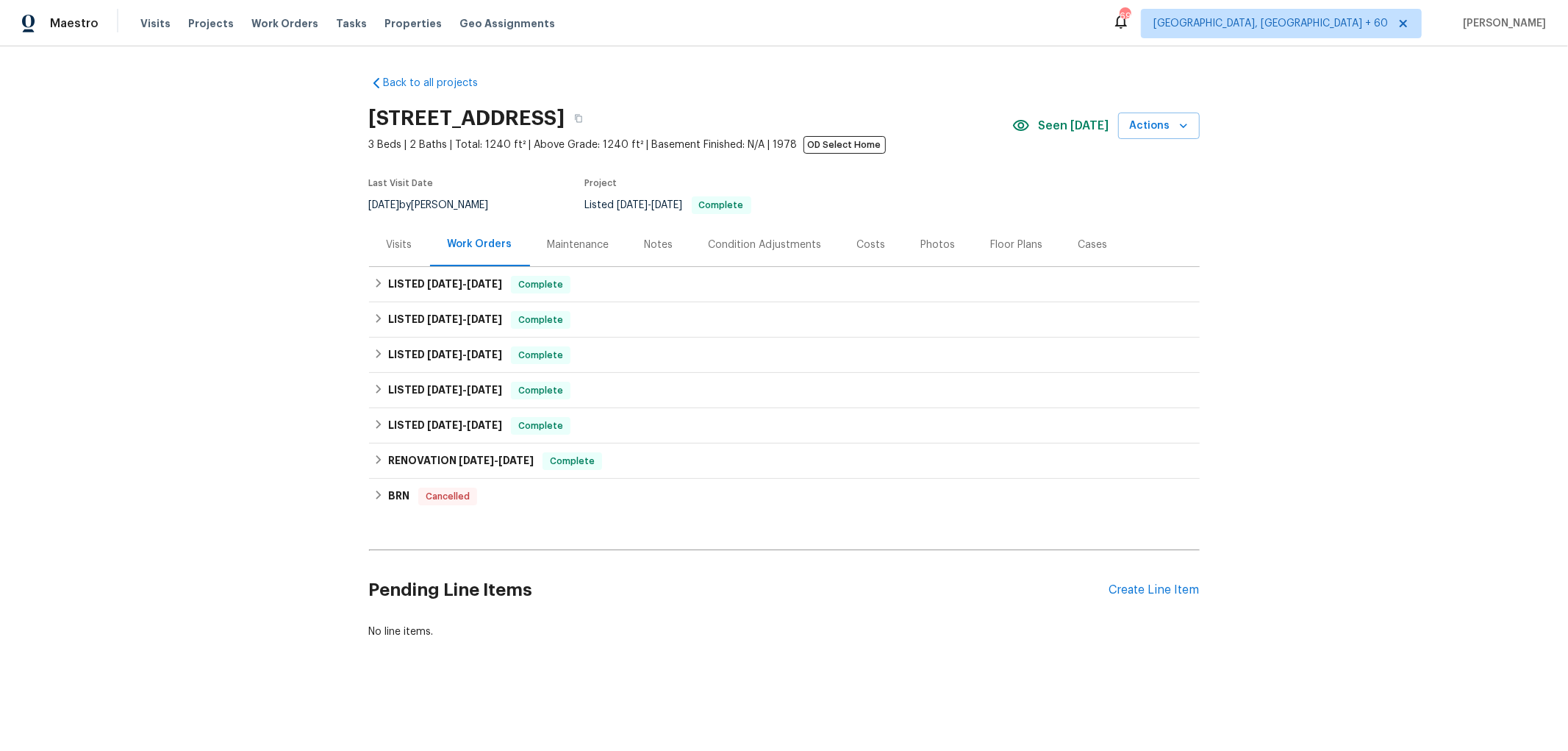
click at [921, 248] on div "Photos" at bounding box center [937, 244] width 34 height 15
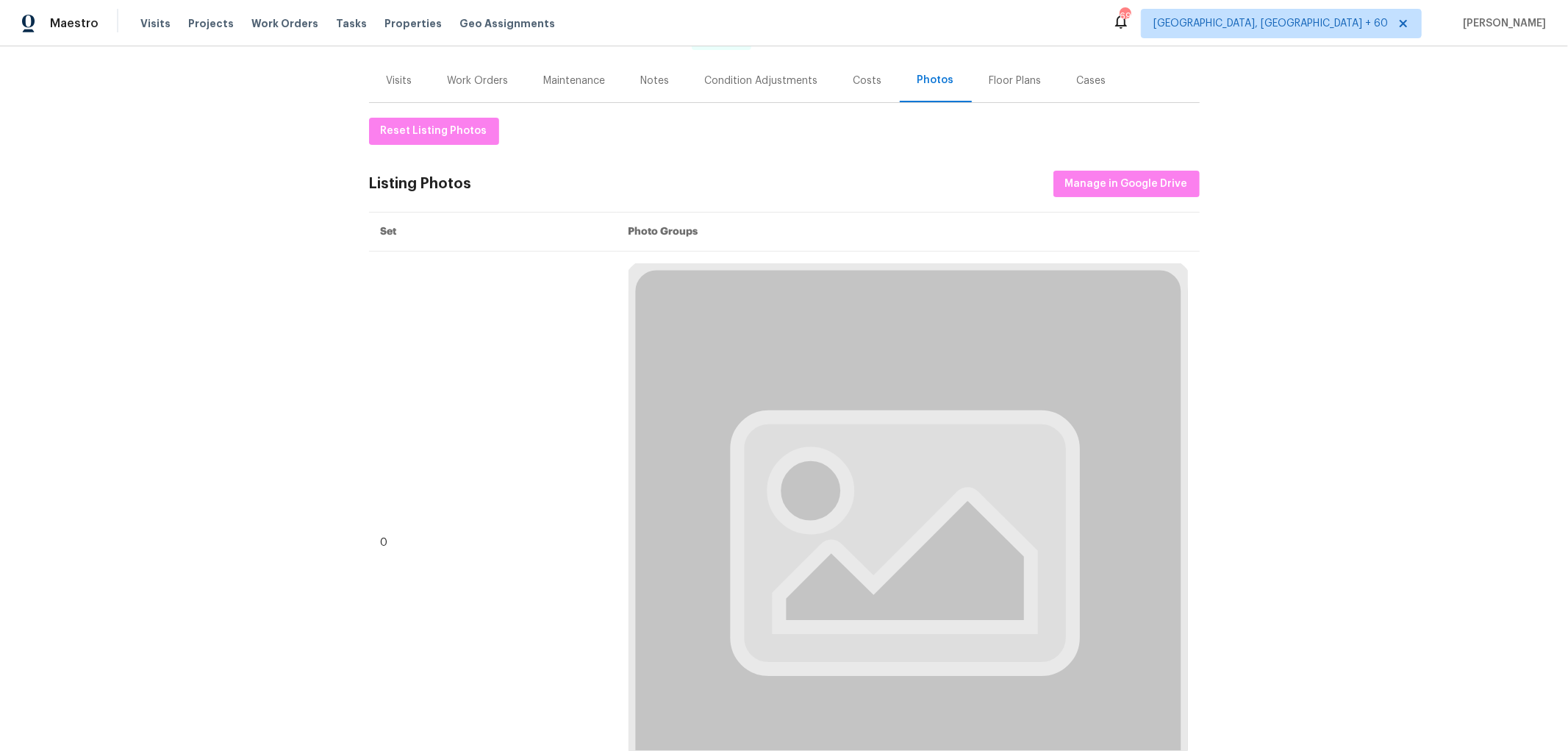
scroll to position [163, 0]
click at [1104, 184] on span "Manage in Google Drive" at bounding box center [1127, 185] width 123 height 19
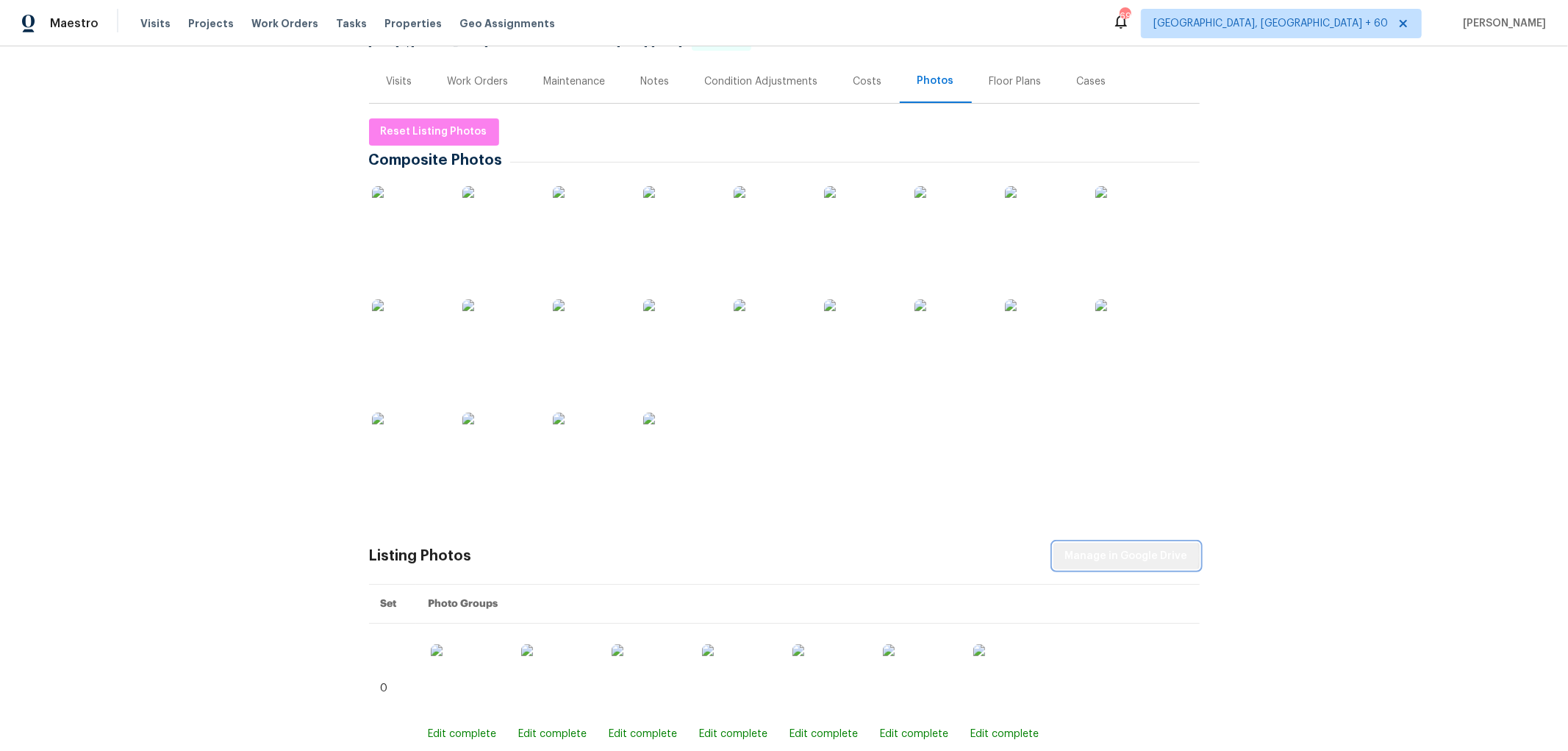
click at [1125, 557] on span "Manage in Google Drive" at bounding box center [1127, 556] width 123 height 19
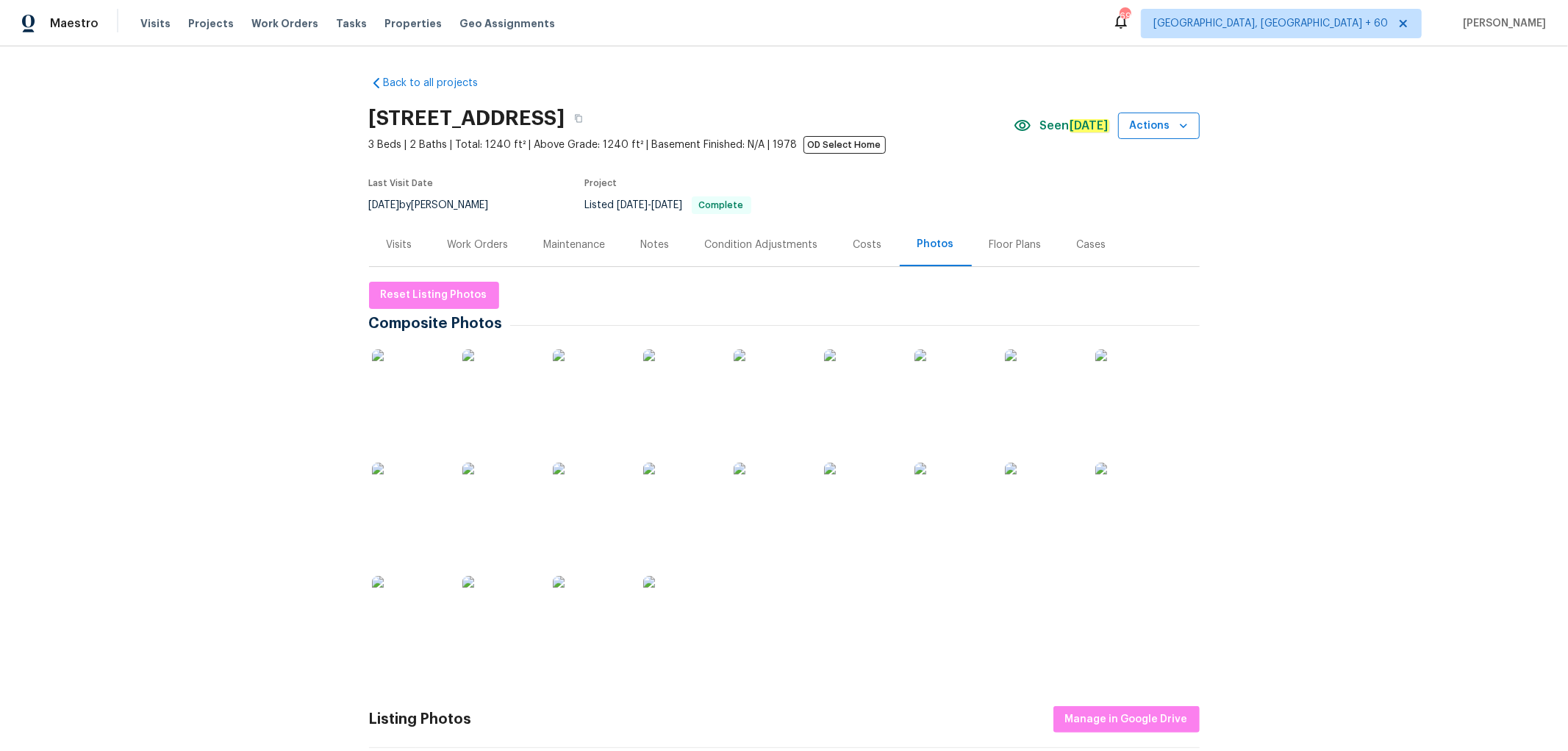
click at [1167, 122] on span "Actions" at bounding box center [1158, 126] width 58 height 19
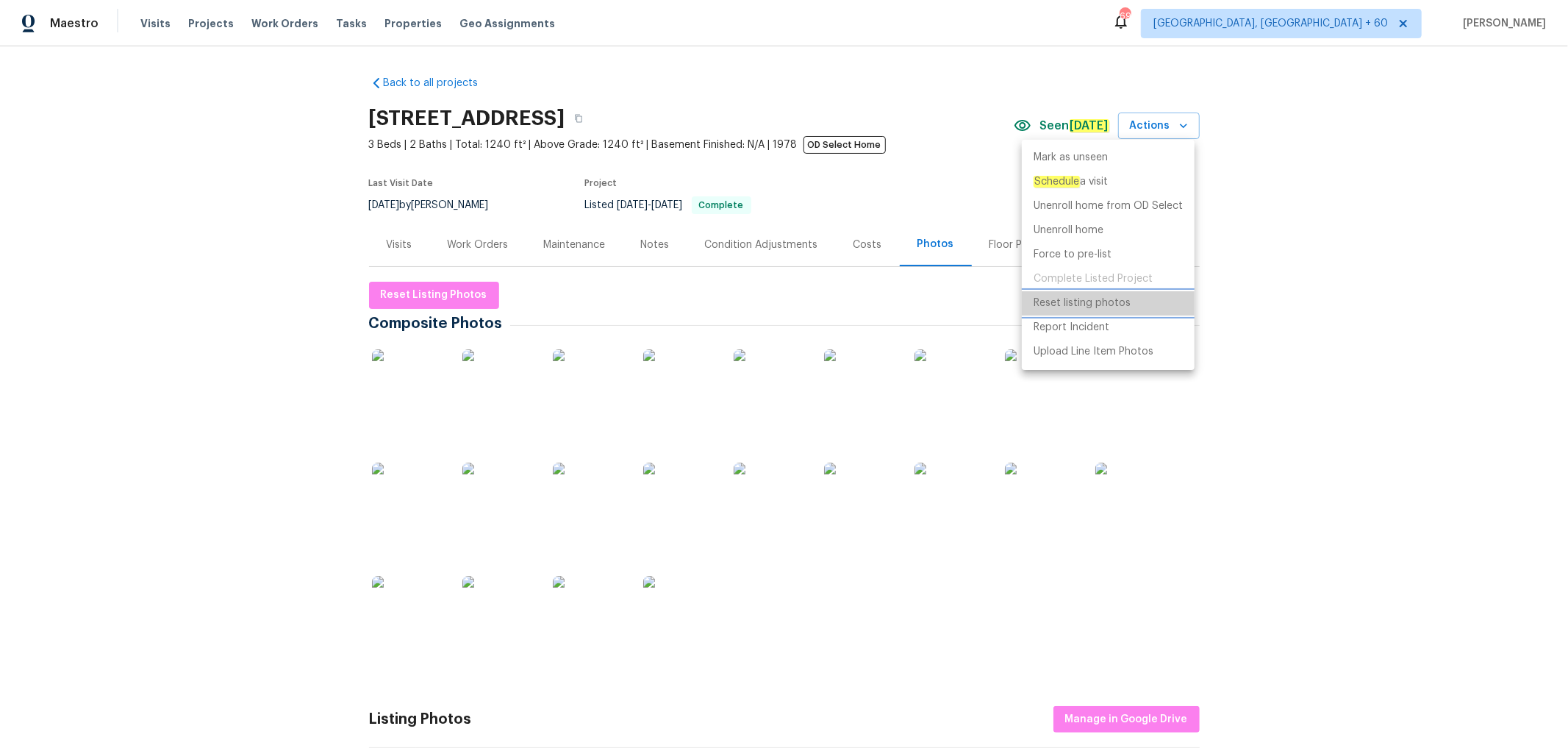
click at [1110, 305] on p "Reset listing photos" at bounding box center [1081, 304] width 97 height 16
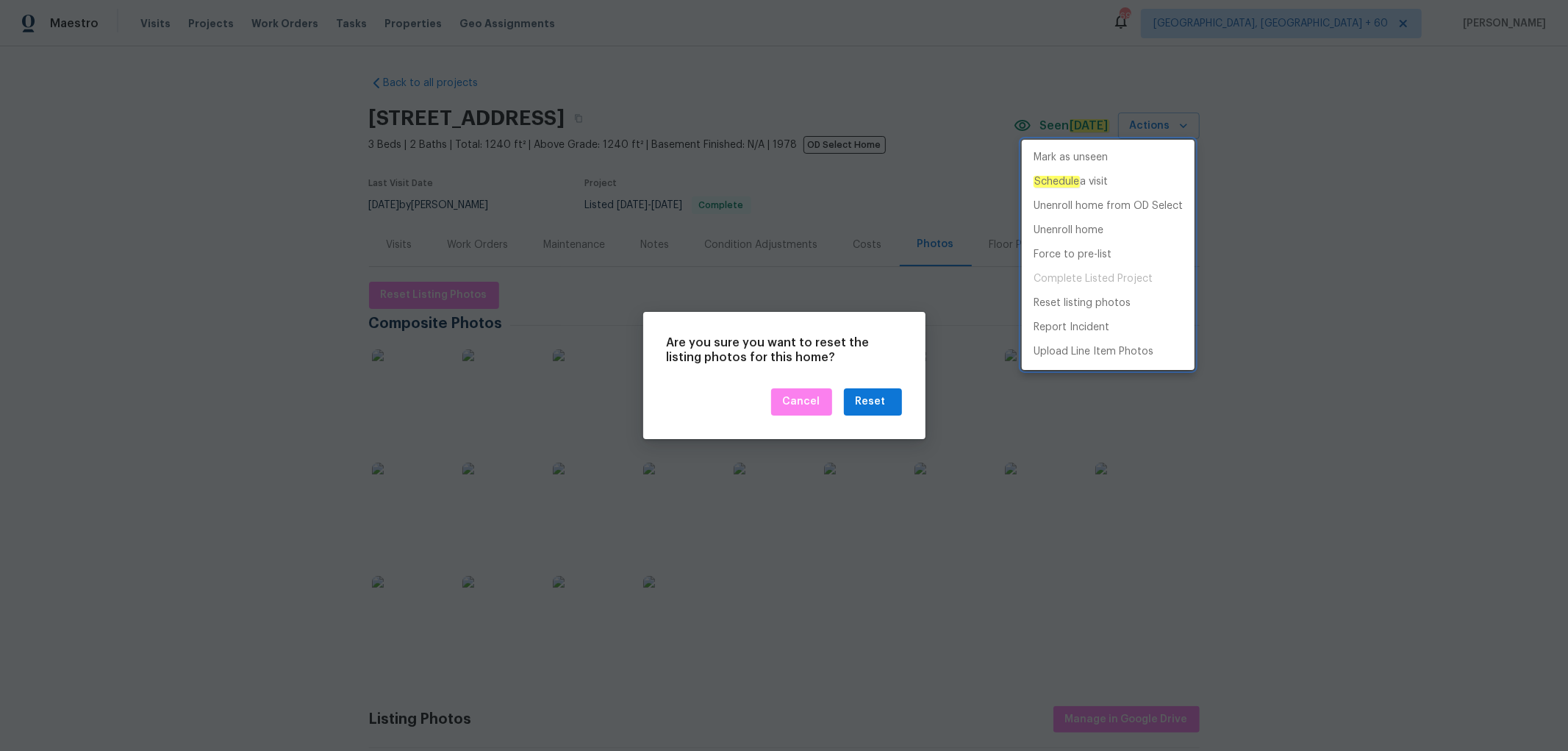
click at [810, 360] on div at bounding box center [784, 375] width 1568 height 751
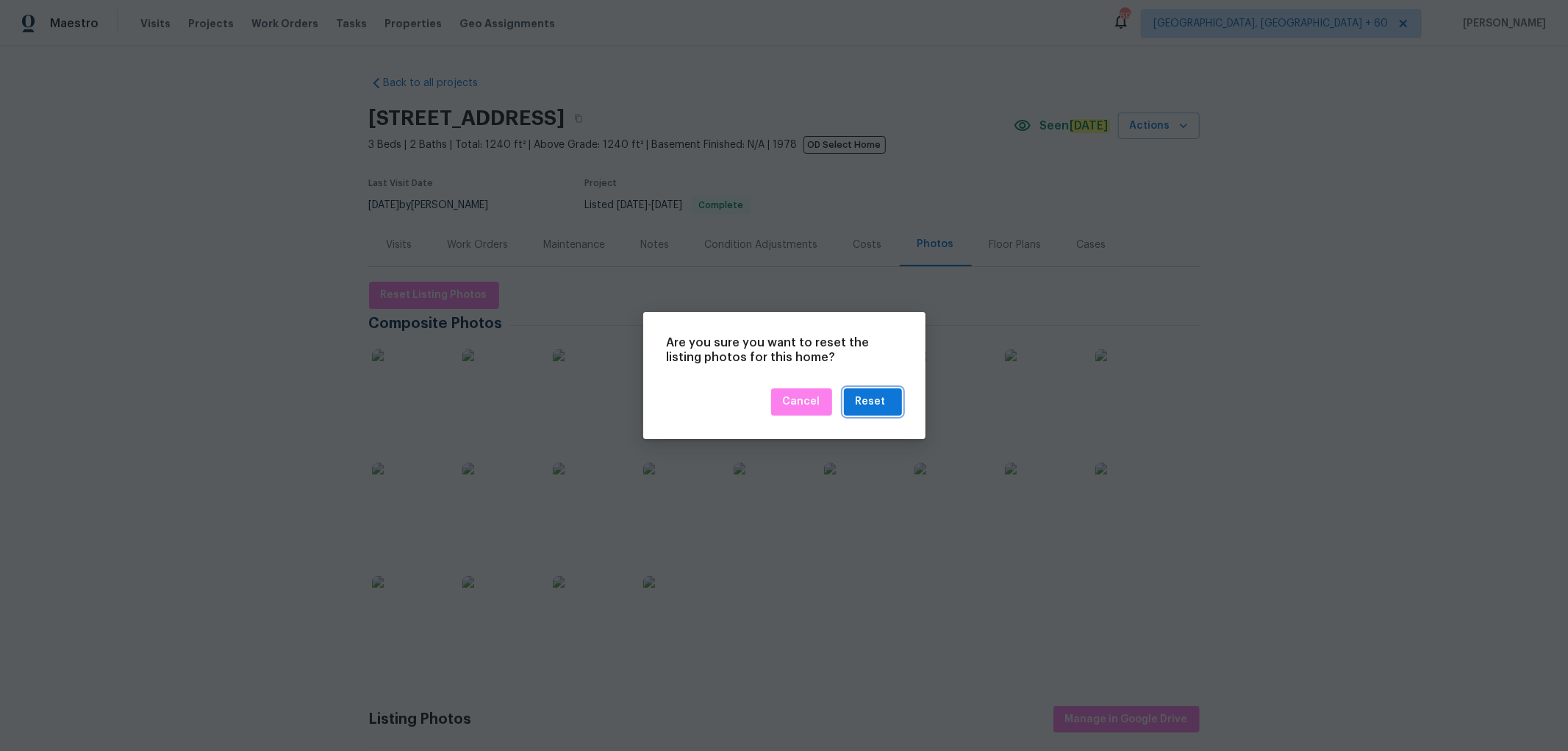
click at [868, 403] on div "Reset" at bounding box center [870, 401] width 30 height 19
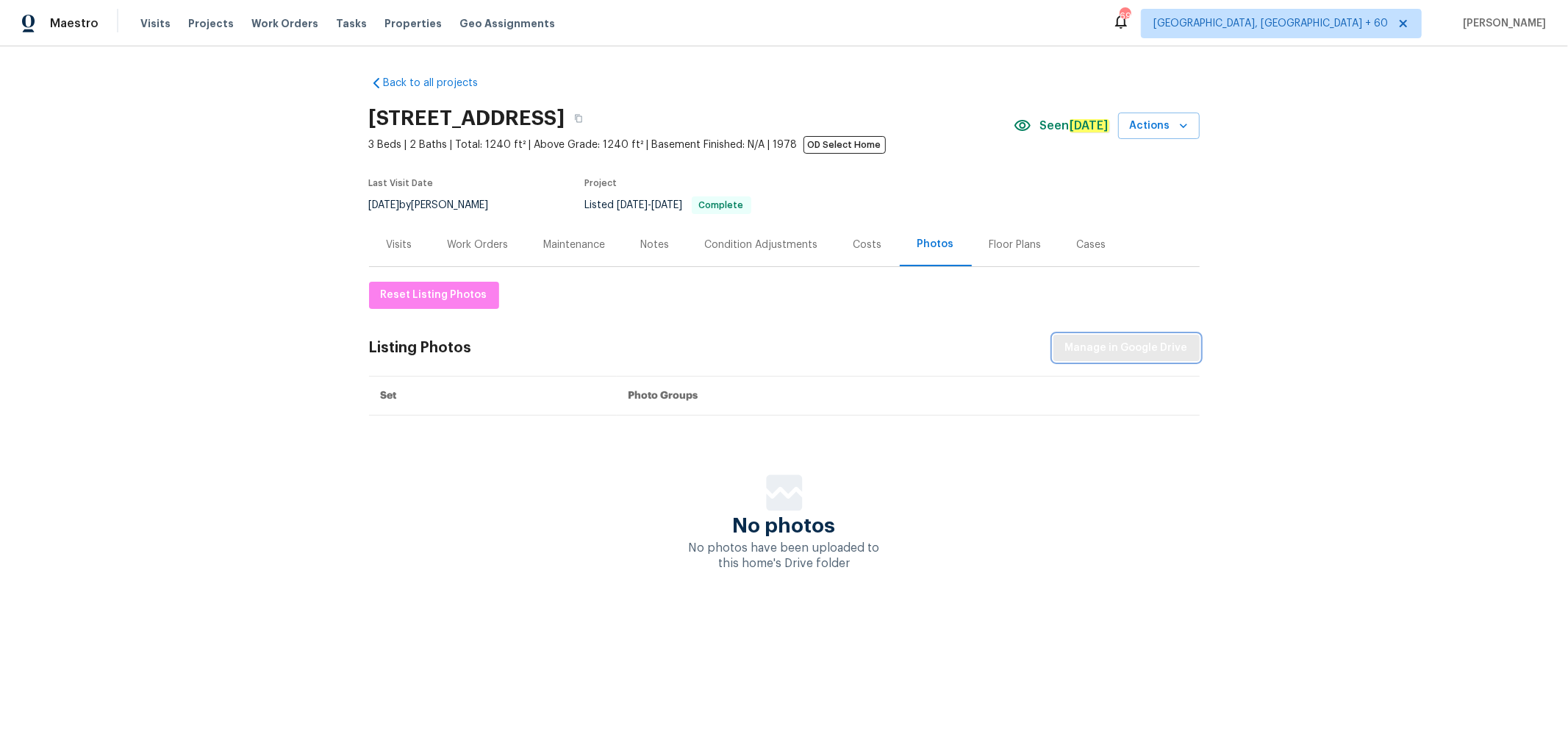
click at [1145, 336] on button "Manage in Google Drive" at bounding box center [1127, 349] width 146 height 27
